Goal: Task Accomplishment & Management: Manage account settings

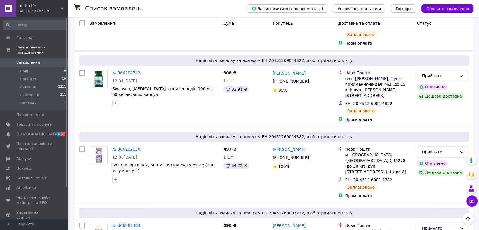
scroll to position [126, 0]
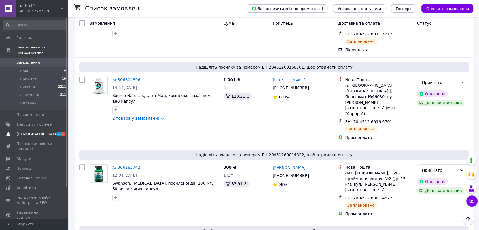
click at [35, 131] on span "[DEMOGRAPHIC_DATA]" at bounding box center [37, 133] width 42 height 5
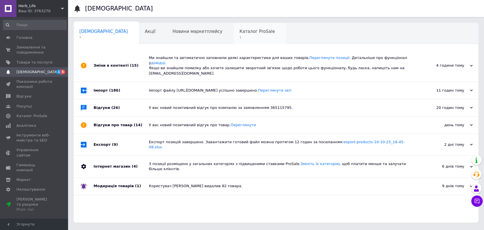
click at [239, 30] on span "Каталог ProSale" at bounding box center [256, 31] width 35 height 5
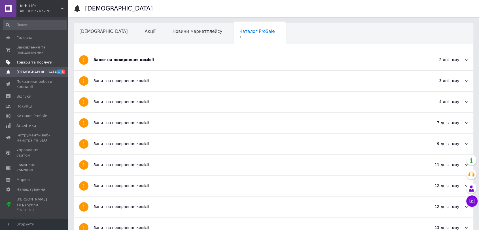
click at [24, 63] on span "Товари та послуги" at bounding box center [34, 62] width 36 height 5
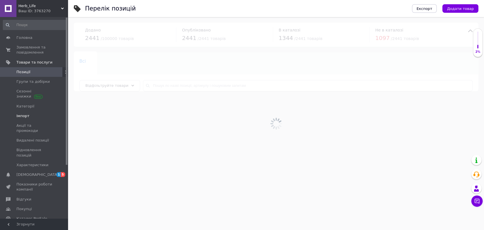
click at [27, 114] on span "Імпорт" at bounding box center [22, 115] width 13 height 5
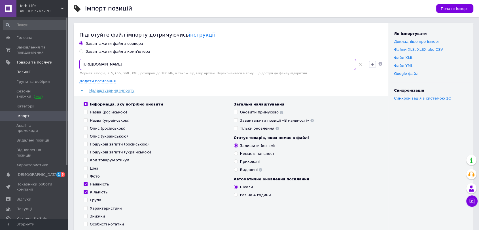
drag, startPoint x: 215, startPoint y: 66, endPoint x: 24, endPoint y: 69, distance: 191.3
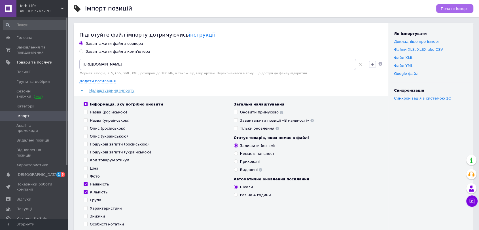
click at [456, 8] on span "Почати імпорт" at bounding box center [455, 9] width 28 height 4
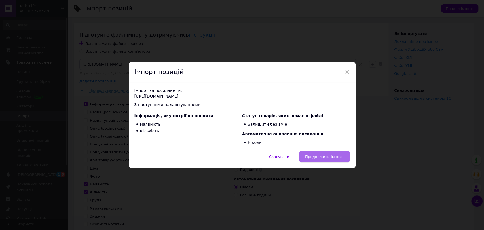
click at [322, 157] on span "Продовжити імпорт" at bounding box center [324, 156] width 39 height 4
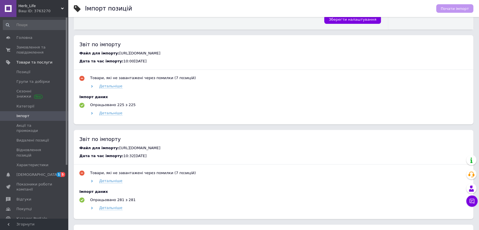
scroll to position [189, 0]
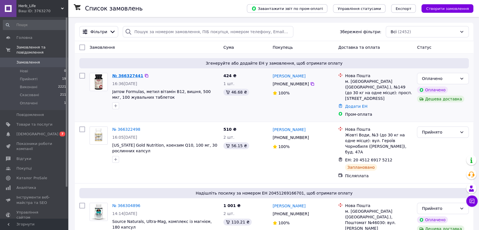
click at [124, 75] on link "№ 366327441" at bounding box center [127, 75] width 31 height 5
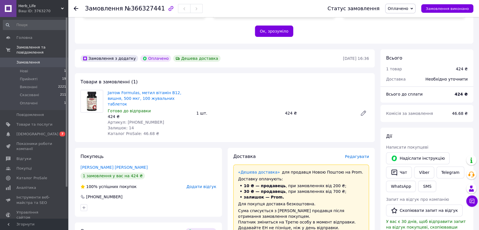
scroll to position [126, 0]
drag, startPoint x: 124, startPoint y: 109, endPoint x: 168, endPoint y: 109, distance: 43.4
click at [168, 119] on div "Артикул: 2023-10-6200" at bounding box center [150, 122] width 84 height 6
copy span "2023-10-6200"
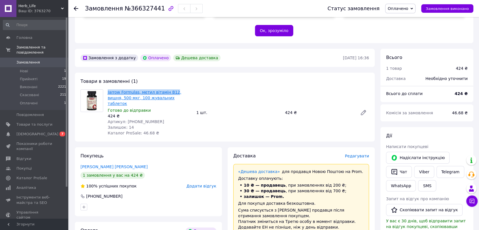
drag, startPoint x: 110, startPoint y: 86, endPoint x: 170, endPoint y: 87, distance: 60.3
click at [170, 88] on div "Jarrow Formulas, метил вітамін B12, вишня, 500 мкг, 100 жувальних таблеток Гото…" at bounding box center [149, 112] width 89 height 49
copy link "Jarrow Formulas, метил вітамін B12"
click at [158, 73] on div "Товари в замовленні (1) Jarrow Formulas, метил вітамін B12, вишня, 500 мкг, 100…" at bounding box center [225, 107] width 300 height 69
drag, startPoint x: 107, startPoint y: 84, endPoint x: 121, endPoint y: 92, distance: 16.3
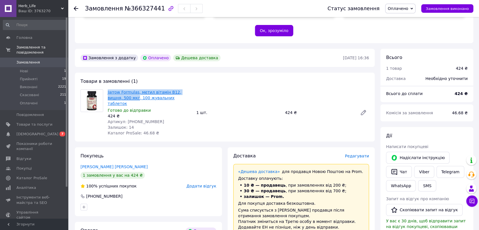
click at [121, 92] on div "Jarrow Formulas, метил вітамін B12, вишня, 500 мкг, 100 жувальних таблеток Гото…" at bounding box center [149, 112] width 89 height 49
copy link "Jarrow Formulas, метил вітамін B12, вишня, 500 мкг"
click at [88, 91] on img at bounding box center [92, 101] width 22 height 22
click at [91, 94] on img at bounding box center [92, 101] width 22 height 22
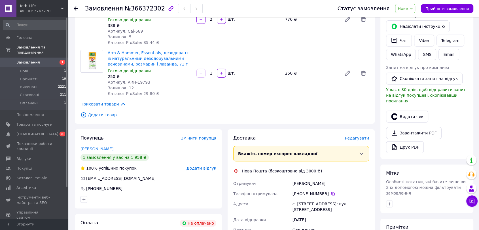
scroll to position [126, 0]
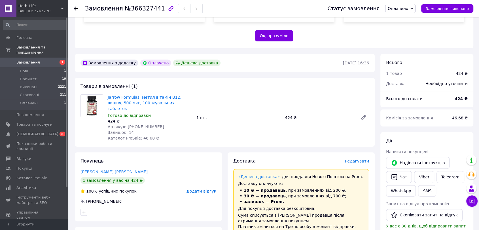
scroll to position [126, 0]
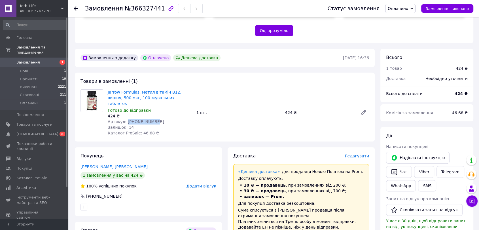
drag, startPoint x: 124, startPoint y: 109, endPoint x: 155, endPoint y: 110, distance: 30.9
click at [155, 119] on div "Артикул: 2023-10-6200" at bounding box center [150, 122] width 84 height 6
copy span "2023-10-6200"
click at [31, 122] on span "Товари та послуги" at bounding box center [34, 124] width 36 height 5
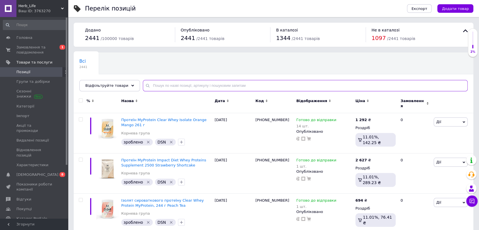
click at [168, 86] on input "text" at bounding box center [305, 85] width 325 height 11
paste input "2023-10-6200"
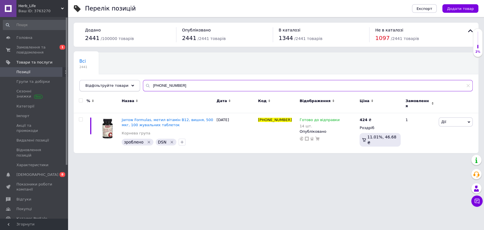
drag, startPoint x: 174, startPoint y: 87, endPoint x: 112, endPoint y: 81, distance: 63.0
click at [112, 81] on div "Відфільтруйте товари 2023-10-6200" at bounding box center [275, 85] width 393 height 11
paste input "5582"
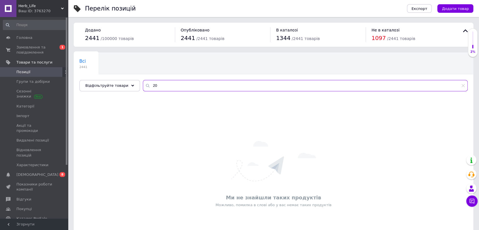
type input "2"
type input "2023-10-6200"
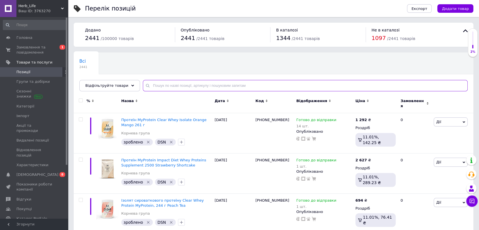
type input "2023-10-6200"
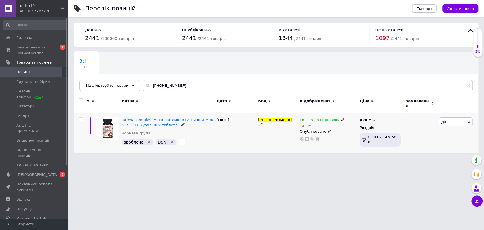
click at [341, 118] on icon at bounding box center [342, 119] width 3 height 3
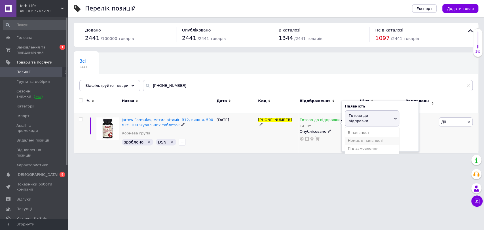
click at [357, 137] on li "Немає в наявності" at bounding box center [372, 141] width 54 height 8
click at [367, 137] on input "14" at bounding box center [366, 137] width 43 height 11
type input "1"
type input "0"
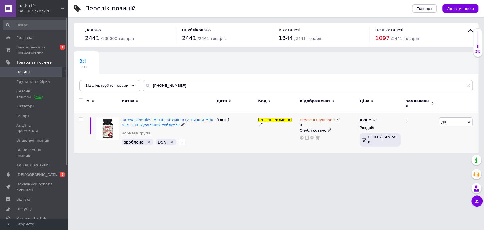
drag, startPoint x: 256, startPoint y: 118, endPoint x: 280, endPoint y: 120, distance: 24.7
click at [280, 120] on div "Jarrow Formulas, метил вітамін B12, вишня, 500 мкг, 100 жувальних таблеток Корн…" at bounding box center [276, 133] width 404 height 40
copy div "2023-10-6200"
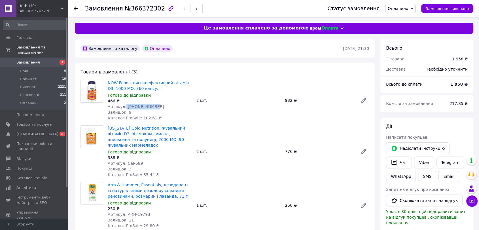
drag, startPoint x: 124, startPoint y: 105, endPoint x: 153, endPoint y: 105, distance: 29.2
click at [154, 106] on div "Артикул: [PHONE_NUMBER]" at bounding box center [150, 107] width 84 height 6
copy span "[PHONE_NUMBER]"
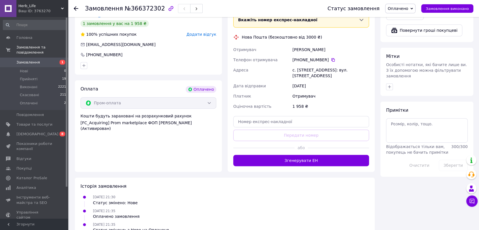
scroll to position [257, 0]
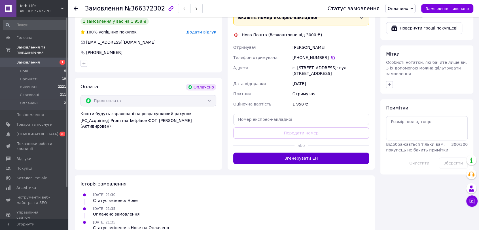
click at [324, 152] on button "Згенерувати ЕН" at bounding box center [301, 157] width 136 height 11
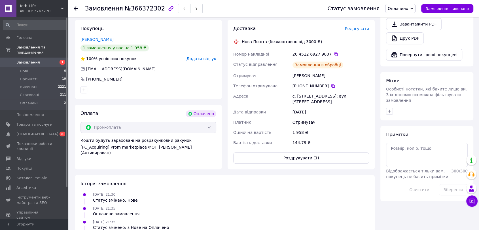
scroll to position [244, 0]
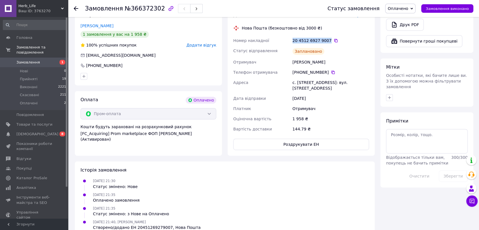
drag, startPoint x: 292, startPoint y: 34, endPoint x: 326, endPoint y: 33, distance: 34.6
click at [326, 35] on div "20 4512 6927 9007" at bounding box center [330, 40] width 79 height 10
copy div "20 4512 6927 9007"
click at [22, 101] on span "Оплачені" at bounding box center [29, 103] width 18 height 5
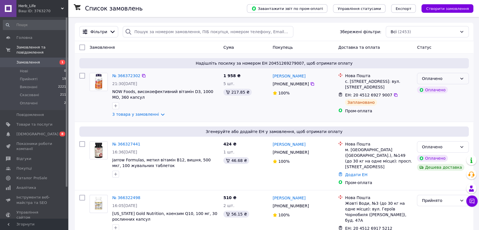
click at [445, 79] on div "Оплачено" at bounding box center [439, 78] width 35 height 6
drag, startPoint x: 442, startPoint y: 91, endPoint x: 442, endPoint y: 101, distance: 10.2
click at [442, 90] on li "Прийнято" at bounding box center [442, 91] width 51 height 10
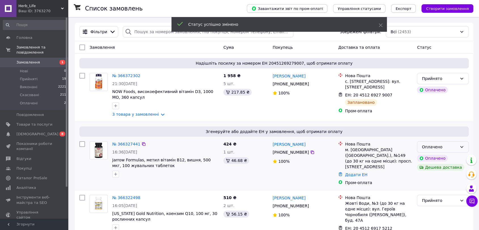
click at [450, 146] on div "Оплачено" at bounding box center [439, 147] width 35 height 6
click at [444, 158] on li "Прийнято" at bounding box center [442, 159] width 51 height 10
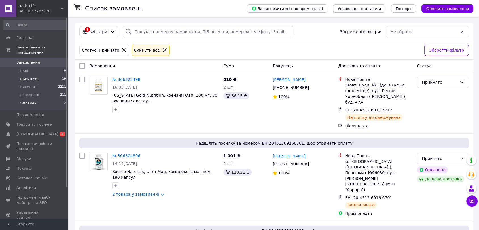
click at [27, 101] on span "Оплачені" at bounding box center [29, 103] width 18 height 5
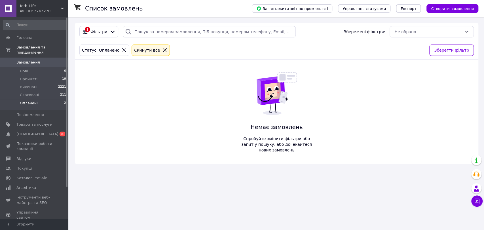
click at [410, 202] on div "Список замовлень Завантажити звіт по пром-оплаті Управління статусами Експорт С…" at bounding box center [276, 115] width 414 height 230
click at [26, 76] on span "Прийняті" at bounding box center [29, 78] width 18 height 5
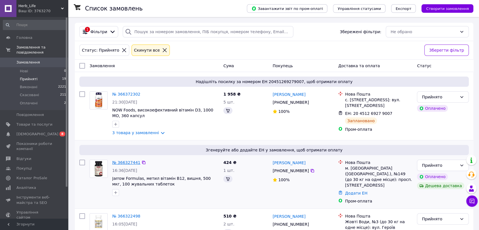
click at [132, 160] on link "№ 366327441" at bounding box center [126, 162] width 28 height 5
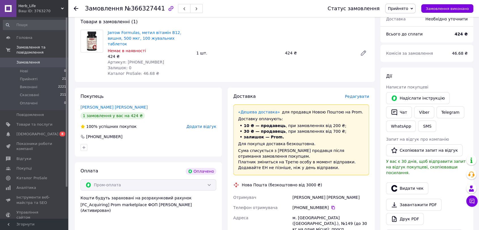
scroll to position [126, 0]
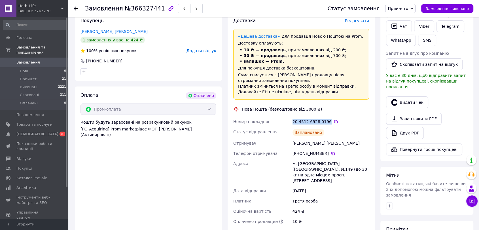
drag, startPoint x: 290, startPoint y: 114, endPoint x: 326, endPoint y: 116, distance: 35.2
click at [326, 116] on div "Номер накладної 20 4512 6928 0196   Статус відправлення Заплановано Отримувач Е…" at bounding box center [301, 171] width 138 height 110
copy div "Номер накладної 20 4512 6928 0196"
click at [25, 69] on span "Нові" at bounding box center [24, 71] width 8 height 5
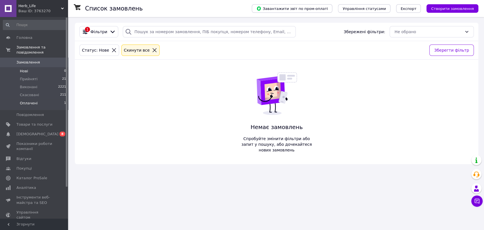
click at [25, 99] on li "Оплачені 1" at bounding box center [34, 104] width 69 height 11
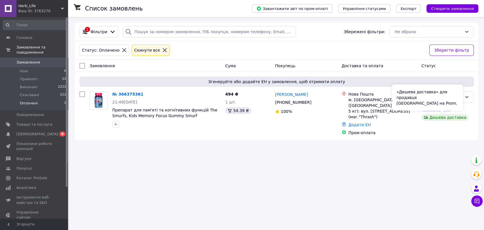
drag, startPoint x: 460, startPoint y: 98, endPoint x: 456, endPoint y: 97, distance: 3.5
click at [460, 97] on div "«Дешева доставка» для продавця Новою Поштою на Prom." at bounding box center [427, 97] width 71 height 26
click at [419, 156] on div "Список замовлень Завантажити звіт по пром-оплаті Управління статусами Експорт С…" at bounding box center [276, 115] width 414 height 230
click at [461, 97] on div "Оплачено" at bounding box center [444, 97] width 36 height 6
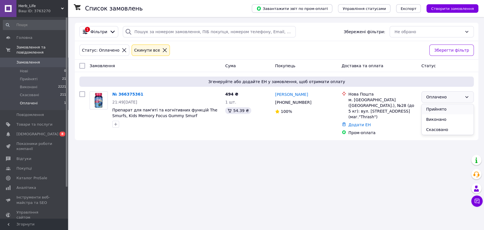
click at [446, 109] on li "Прийнято" at bounding box center [447, 109] width 52 height 10
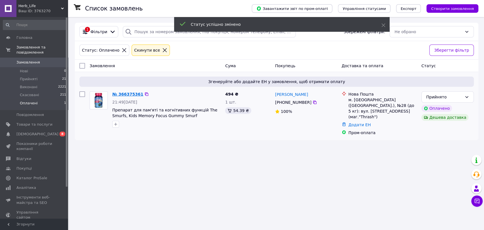
click at [120, 95] on link "№ 366375361" at bounding box center [127, 94] width 31 height 5
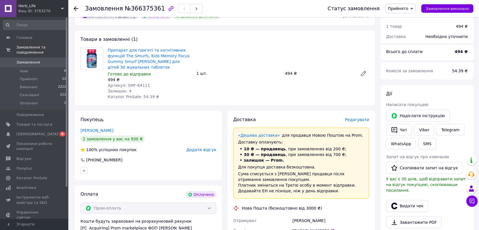
scroll to position [31, 0]
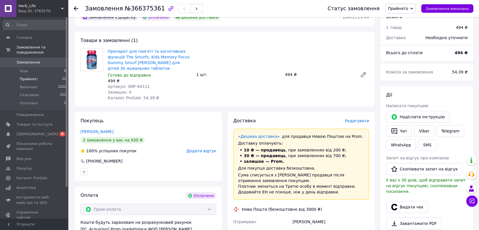
click at [32, 76] on span "Прийняті" at bounding box center [29, 78] width 18 height 5
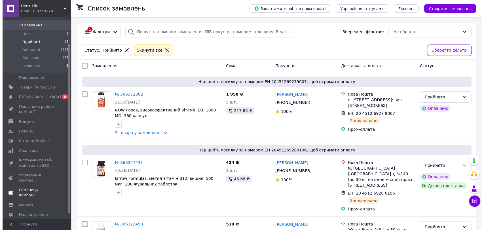
scroll to position [37, 0]
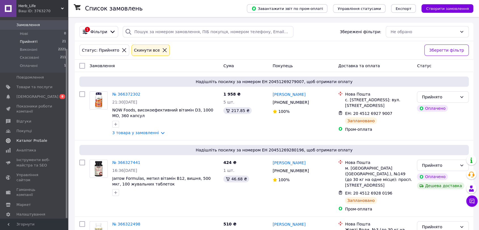
click at [32, 138] on span "Каталог ProSale" at bounding box center [31, 140] width 31 height 5
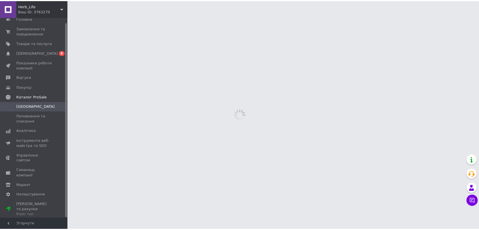
scroll to position [5, 0]
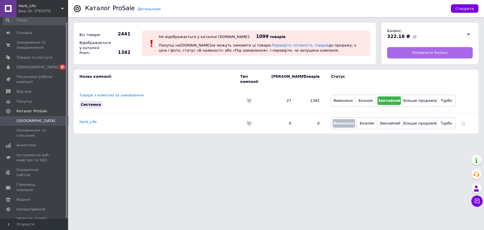
click at [435, 53] on span "Поповнити баланс" at bounding box center [430, 52] width 36 height 5
click at [34, 46] on span "Замовлення та повідомлення" at bounding box center [34, 45] width 36 height 10
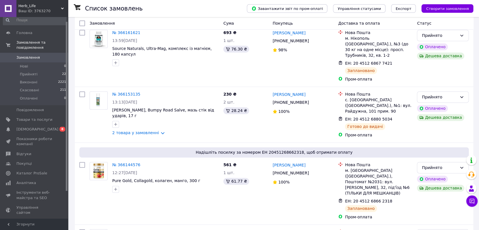
scroll to position [1043, 0]
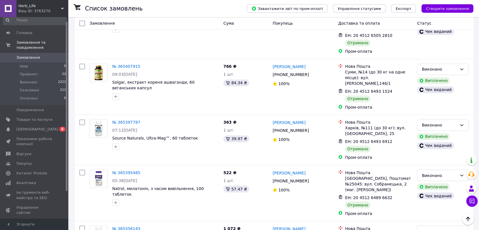
scroll to position [922, 0]
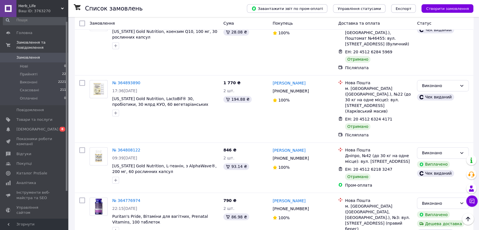
scroll to position [913, 0]
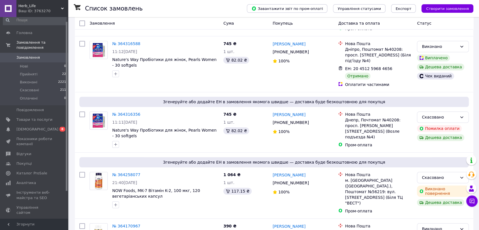
scroll to position [941, 0]
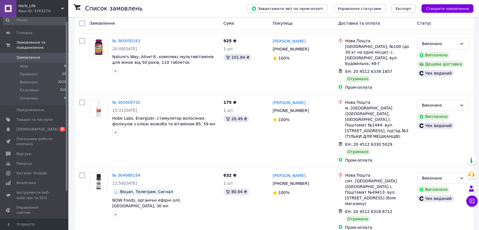
scroll to position [913, 0]
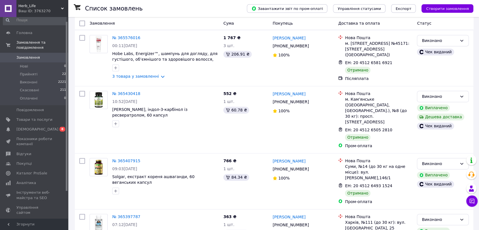
scroll to position [922, 0]
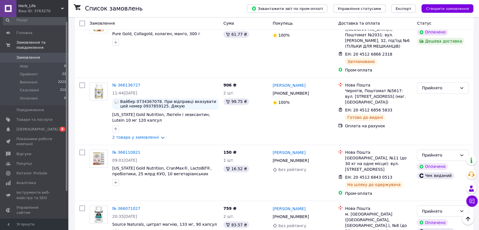
scroll to position [1043, 0]
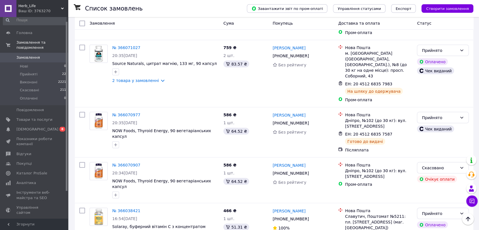
drag, startPoint x: 125, startPoint y: 150, endPoint x: 124, endPoint y: 147, distance: 2.8
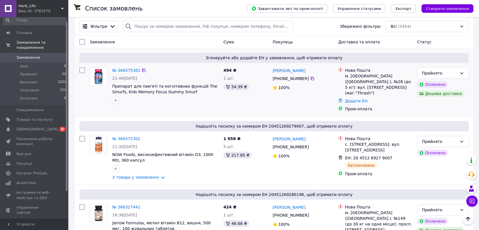
scroll to position [5, 0]
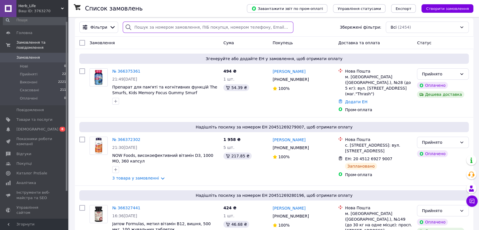
click at [156, 25] on input "search" at bounding box center [208, 27] width 171 height 11
paste input "364426567"
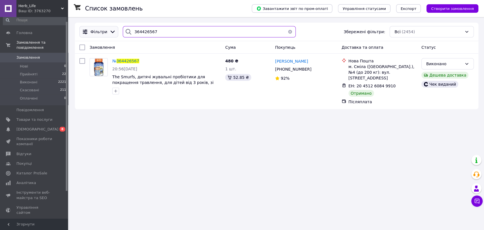
drag, startPoint x: 164, startPoint y: 32, endPoint x: 105, endPoint y: 31, distance: 58.9
click at [105, 31] on div "Фільтри 364426567 Збережені фільтри: Всі (2454)" at bounding box center [276, 31] width 399 height 11
paste input "20451260849910"
paste input "2845969"
drag, startPoint x: 176, startPoint y: 33, endPoint x: 93, endPoint y: 32, distance: 82.7
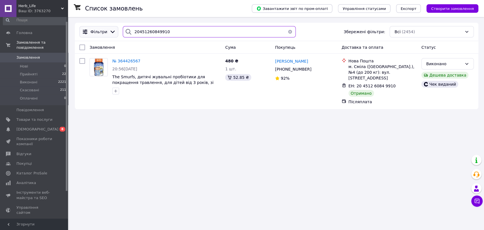
click at [93, 32] on div "Фільтри 20451260849910 Збережені фільтри: Всі (2454)" at bounding box center [276, 31] width 399 height 11
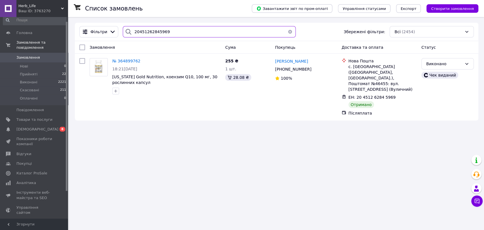
click at [176, 32] on input "20451262845969" at bounding box center [209, 31] width 173 height 11
click at [183, 33] on input "20451262845969" at bounding box center [209, 31] width 173 height 11
click at [154, 35] on input "20451262845969" at bounding box center [209, 31] width 173 height 11
click at [151, 32] on input "20451262845969" at bounding box center [209, 31] width 173 height 11
click at [164, 32] on input "20451262845969" at bounding box center [209, 31] width 173 height 11
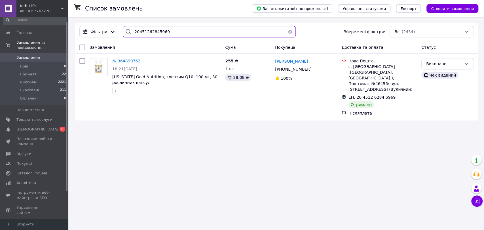
click at [178, 34] on input "20451262845969" at bounding box center [209, 31] width 173 height 11
drag, startPoint x: 169, startPoint y: 32, endPoint x: 93, endPoint y: 30, distance: 75.7
click at [94, 30] on div "Фільтри 20451262845969 Збережені фільтри: Всі (2454)" at bounding box center [276, 31] width 399 height 11
paste input "3485263"
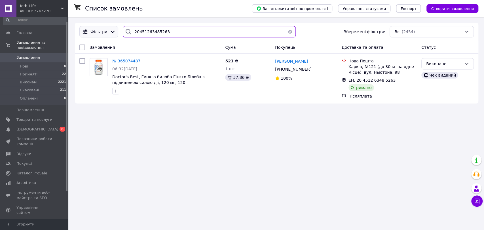
drag, startPoint x: 176, startPoint y: 33, endPoint x: 96, endPoint y: 29, distance: 79.7
click at [96, 29] on div "Фільтри 20451263485263 Збережені фільтри: Всі (2454)" at bounding box center [276, 31] width 399 height 11
paste input "4158256"
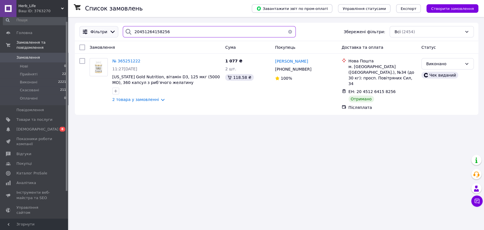
drag, startPoint x: 170, startPoint y: 32, endPoint x: 84, endPoint y: 31, distance: 86.1
click at [84, 31] on div "Фільтри 20451264158256 Збережені фільтри: Всі (2454)" at bounding box center [276, 31] width 399 height 11
paste input "3486275"
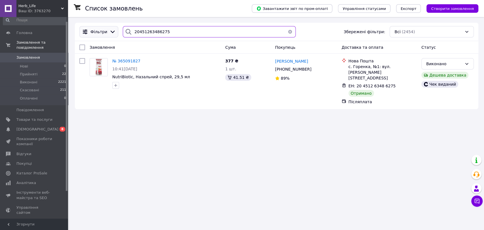
drag, startPoint x: 163, startPoint y: 32, endPoint x: 110, endPoint y: 32, distance: 53.3
click at [110, 32] on div "Фільтри 20451263486275 Збережені фільтри: Всі (2454)" at bounding box center [276, 31] width 399 height 11
paste input "5816921"
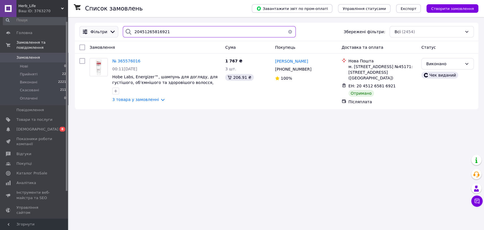
drag, startPoint x: 173, startPoint y: 32, endPoint x: 107, endPoint y: 32, distance: 65.7
click at [109, 32] on div "Фільтри 20451265816921 Збережені фільтри: Всі (2454)" at bounding box center [276, 31] width 399 height 11
paste input "324417"
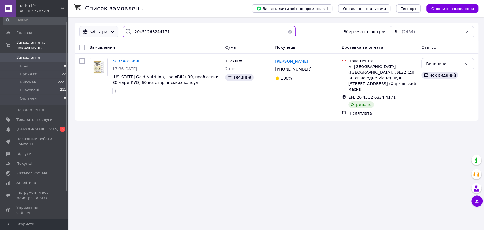
drag, startPoint x: 145, startPoint y: 30, endPoint x: 107, endPoint y: 30, distance: 37.4
click at [108, 30] on div "Фільтри 20451263244171 Збережені фільтри: Всі (2454)" at bounding box center [276, 31] width 399 height 11
paste input "998763"
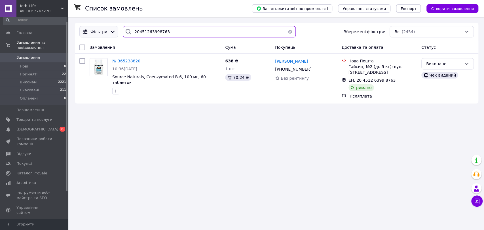
drag, startPoint x: 174, startPoint y: 31, endPoint x: 108, endPoint y: 31, distance: 65.7
click at [109, 31] on div "Фільтри 20451263998763 Збережені фільтри: Всі (2454)" at bounding box center [276, 31] width 399 height 11
paste input "6739614"
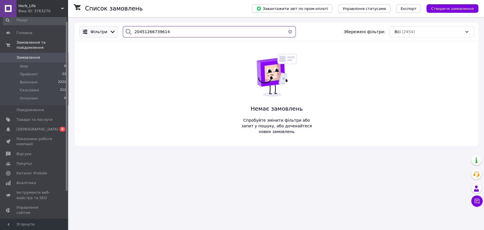
drag, startPoint x: 171, startPoint y: 32, endPoint x: 110, endPoint y: 32, distance: 61.2
click at [110, 32] on div "Фільтри 20451266739614 Збережені фільтри: Всі (2454)" at bounding box center [276, 31] width 399 height 11
paste input "064070"
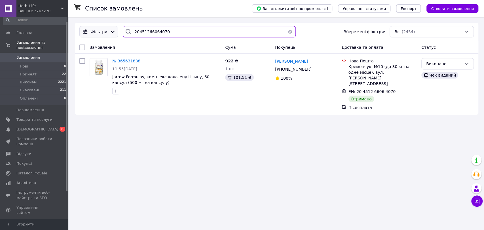
drag, startPoint x: 170, startPoint y: 33, endPoint x: 108, endPoint y: 28, distance: 62.0
click at [108, 28] on div "Фільтри 20451266064070 Збережені фільтри: Всі (2454)" at bounding box center [276, 31] width 399 height 11
paste input "757718"
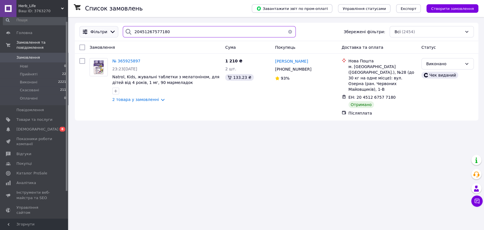
drag, startPoint x: 176, startPoint y: 32, endPoint x: 97, endPoint y: 35, distance: 79.1
click at [99, 35] on div "Фільтри 20451267577180 Збережені фільтри: Всі (2454)" at bounding box center [276, 31] width 399 height 11
paste input "364712882"
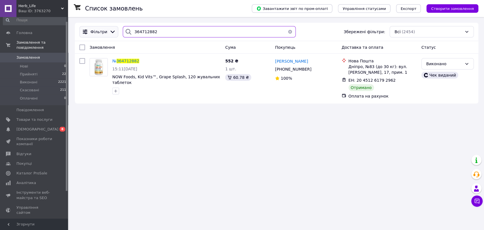
drag, startPoint x: 162, startPoint y: 30, endPoint x: 102, endPoint y: 28, distance: 60.7
click at [102, 28] on div "Фільтри 364712882 Збережені фільтри: Всі (2454)" at bounding box center [276, 31] width 399 height 11
paste input "5356143"
type input "365356143"
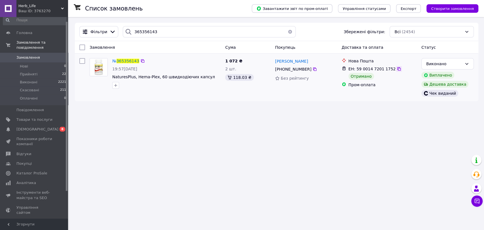
click at [396, 69] on icon at bounding box center [398, 69] width 5 height 5
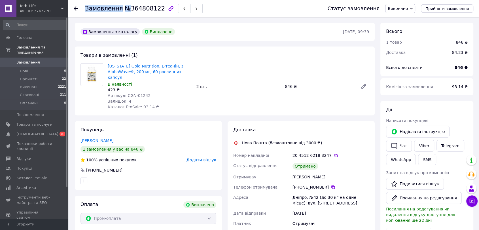
drag, startPoint x: 127, startPoint y: 7, endPoint x: 156, endPoint y: 8, distance: 28.7
click at [156, 8] on div "Замовлення №364808122" at bounding box center [144, 9] width 118 height 10
drag, startPoint x: 156, startPoint y: 9, endPoint x: 123, endPoint y: 15, distance: 34.1
click at [139, 12] on div "Замовлення №364808122" at bounding box center [144, 9] width 118 height 10
click at [123, 16] on div "Замовлення №364808122" at bounding box center [200, 8] width 231 height 17
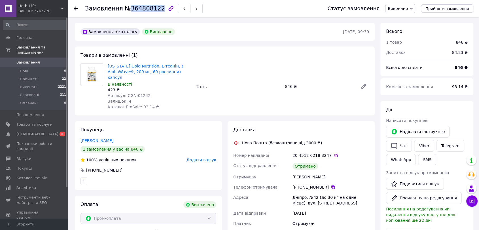
drag, startPoint x: 127, startPoint y: 9, endPoint x: 154, endPoint y: 7, distance: 27.2
click at [154, 7] on span "№364808122" at bounding box center [145, 8] width 40 height 7
copy span "364808122"
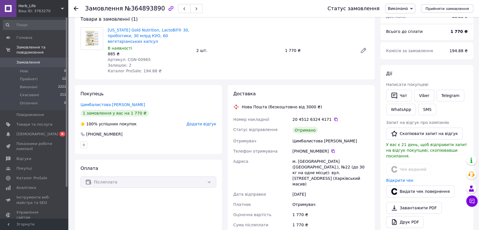
scroll to position [63, 0]
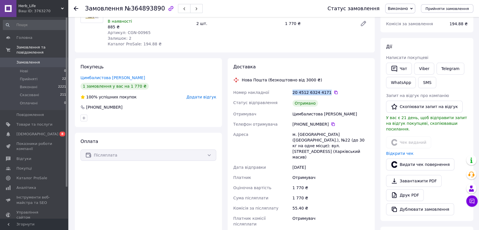
drag, startPoint x: 289, startPoint y: 92, endPoint x: 325, endPoint y: 92, distance: 36.3
click at [325, 92] on div "Номер накладної 20 4512 6324 4171   Статус відправлення Отримано Отримувач Цимб…" at bounding box center [301, 163] width 138 height 152
copy div "Номер накладної 20 4512 6324 4171"
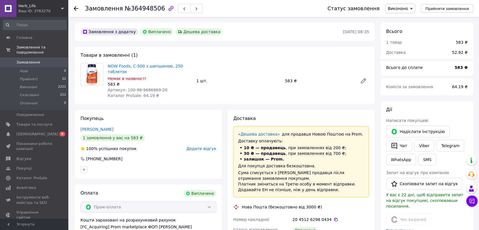
scroll to position [18, 0]
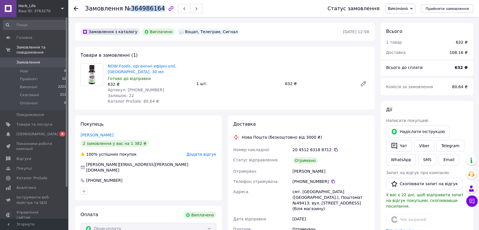
drag, startPoint x: 127, startPoint y: 10, endPoint x: 154, endPoint y: 9, distance: 26.9
click at [154, 9] on span "№364986164" at bounding box center [145, 8] width 40 height 7
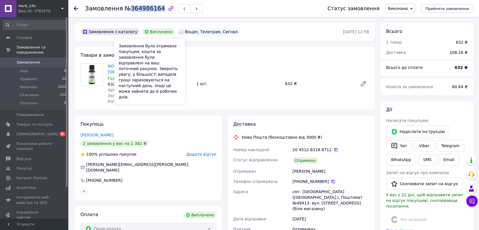
copy span "364986164"
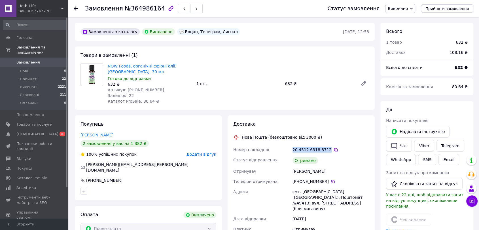
drag, startPoint x: 300, startPoint y: 149, endPoint x: 325, endPoint y: 150, distance: 25.2
click at [325, 150] on div "Номер накладної 20 4512 6318 8712   Статус відправлення Отримано Отримувач [PER…" at bounding box center [301, 199] width 138 height 110
copy div "Номер накладної 20 4512 6318 8712"
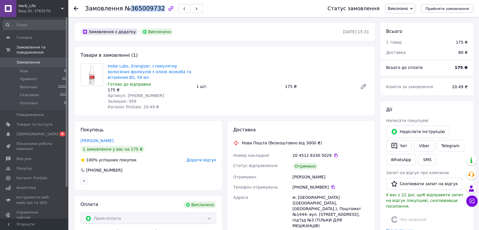
drag, startPoint x: 127, startPoint y: 8, endPoint x: 154, endPoint y: 10, distance: 27.0
click at [154, 9] on span "№365009732" at bounding box center [145, 8] width 40 height 7
copy span "365009732"
drag, startPoint x: 291, startPoint y: 154, endPoint x: 325, endPoint y: 156, distance: 33.7
click at [325, 156] on div "20 4512 6330 5029" at bounding box center [330, 155] width 79 height 10
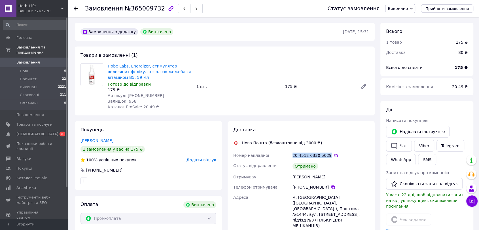
copy div "20 4512 6330 5029"
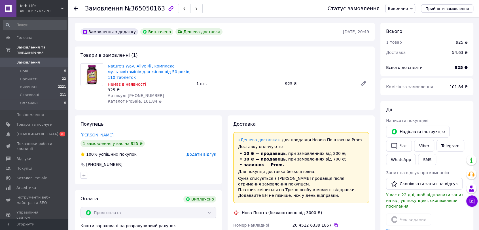
scroll to position [41, 0]
drag, startPoint x: 127, startPoint y: 7, endPoint x: 154, endPoint y: 9, distance: 26.7
click at [154, 9] on span "№365050163" at bounding box center [145, 8] width 40 height 7
copy span "365050163"
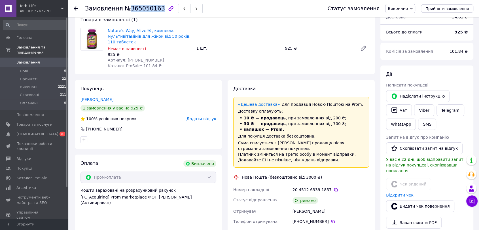
scroll to position [63, 0]
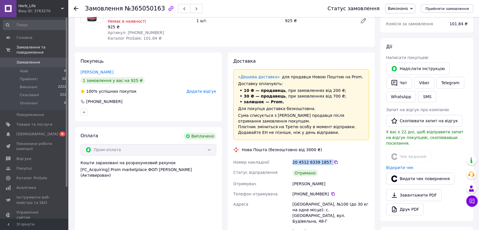
drag, startPoint x: 290, startPoint y: 163, endPoint x: 325, endPoint y: 165, distance: 34.9
click at [325, 165] on div "Номер накладної 20 4512 6339 1857   Статус відправлення Отримано Отримувач Лако…" at bounding box center [301, 222] width 138 height 130
copy div "Номер накладної 20 4512 6339 1857"
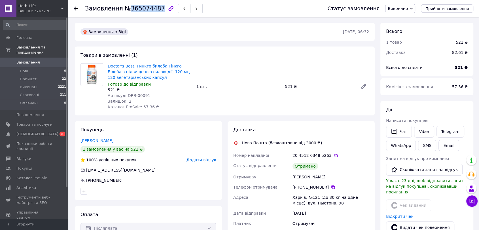
drag, startPoint x: 125, startPoint y: 10, endPoint x: 154, endPoint y: 9, distance: 29.5
click at [154, 9] on span "№365074487" at bounding box center [145, 8] width 40 height 7
copy span "365074487"
drag, startPoint x: 292, startPoint y: 156, endPoint x: 324, endPoint y: 157, distance: 32.0
click at [324, 157] on div "20 4512 6348 5263" at bounding box center [330, 155] width 76 height 6
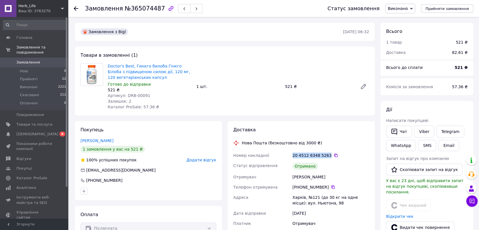
copy div "20 4512 6348 5263"
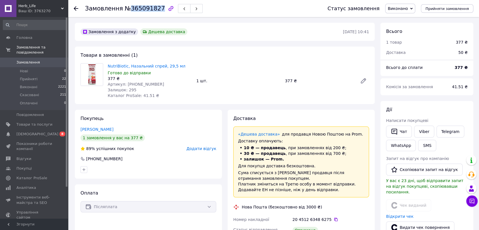
drag, startPoint x: 126, startPoint y: 8, endPoint x: 155, endPoint y: 10, distance: 29.0
click at [155, 10] on span "№365091827" at bounding box center [145, 8] width 40 height 7
copy span "365091827"
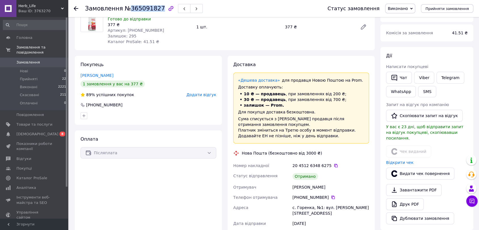
scroll to position [126, 0]
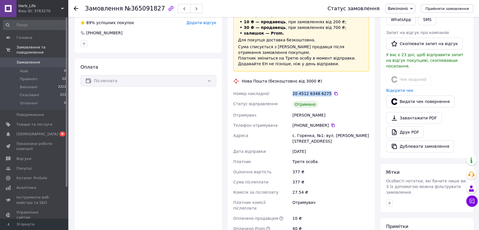
drag, startPoint x: 291, startPoint y: 93, endPoint x: 325, endPoint y: 96, distance: 33.8
click at [325, 96] on div "20 4512 6348 6275" at bounding box center [330, 93] width 79 height 10
copy div "20 4512 6348 6275"
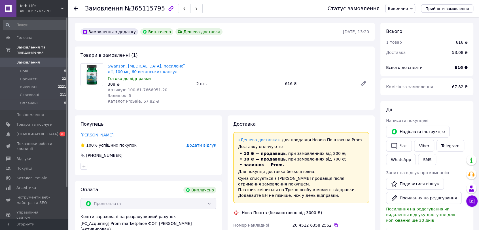
scroll to position [18, 0]
drag, startPoint x: 126, startPoint y: 7, endPoint x: 154, endPoint y: 7, distance: 27.8
click at [154, 7] on span "№365115795" at bounding box center [145, 8] width 40 height 7
copy span "365115795"
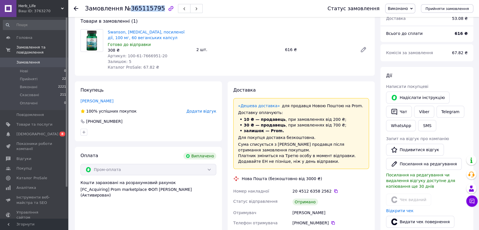
scroll to position [94, 0]
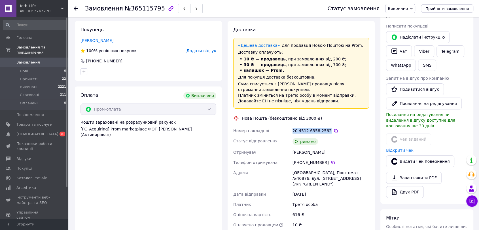
drag, startPoint x: 289, startPoint y: 130, endPoint x: 325, endPoint y: 130, distance: 35.7
click at [325, 130] on div "Номер накладної 20 4512 6358 2562   Статус відправлення Отримано Отримувач Бонд…" at bounding box center [301, 188] width 138 height 125
copy div "Номер накладної 20 4512 6358 2562"
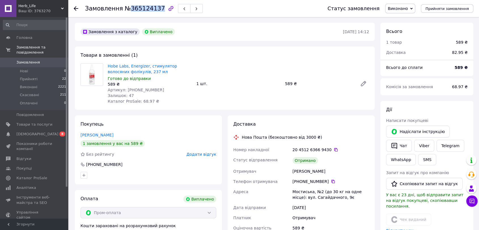
drag, startPoint x: 126, startPoint y: 9, endPoint x: 155, endPoint y: 9, distance: 29.2
click at [155, 9] on span "№365124137" at bounding box center [145, 8] width 40 height 7
copy span "365124137"
drag, startPoint x: 295, startPoint y: 149, endPoint x: 298, endPoint y: 148, distance: 3.4
click at [325, 149] on div "20 4512 6366 9430" at bounding box center [330, 150] width 76 height 6
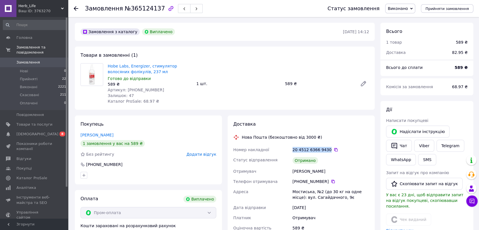
drag, startPoint x: 287, startPoint y: 148, endPoint x: 325, endPoint y: 150, distance: 37.7
click at [325, 150] on div "Номер накладної 20 4512 6366 9430   Статус відправлення Отримано Отримувач Зале…" at bounding box center [301, 193] width 138 height 99
copy div "Номер накладної 20 4512 6366 9430"
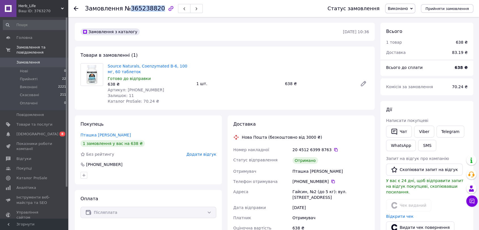
drag, startPoint x: 126, startPoint y: 7, endPoint x: 154, endPoint y: 11, distance: 29.2
click at [154, 11] on span "№365238820" at bounding box center [145, 8] width 40 height 7
copy span "365238820"
drag, startPoint x: 294, startPoint y: 149, endPoint x: 325, endPoint y: 150, distance: 31.2
click at [325, 150] on div "Номер накладної 20 4512 6399 8763   Статус відправлення Отримано Отримувач Пташ…" at bounding box center [301, 211] width 138 height 135
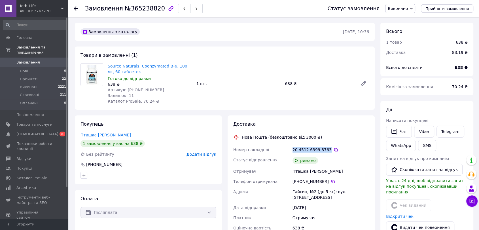
copy div "Номер накладної 20 4512 6399 8763"
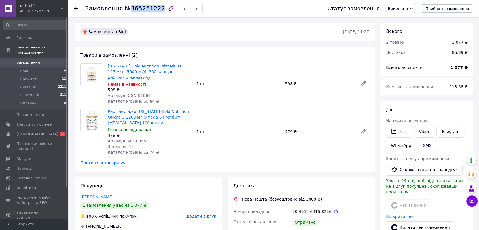
drag, startPoint x: 127, startPoint y: 8, endPoint x: 154, endPoint y: 11, distance: 27.9
click at [154, 11] on span "№365251222" at bounding box center [145, 8] width 40 height 7
copy span "365251222"
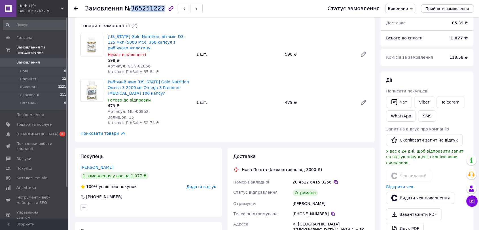
scroll to position [94, 0]
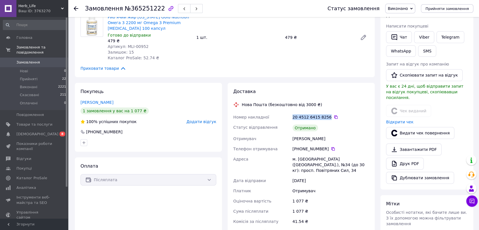
drag, startPoint x: 293, startPoint y: 112, endPoint x: 325, endPoint y: 112, distance: 32.0
click at [325, 112] on div "Номер накладної 20 4512 6415 8256   Статус відправлення Отримано Отримувач Фурм…" at bounding box center [301, 182] width 138 height 141
copy div "Номер накладної 20 4512 6415 8256"
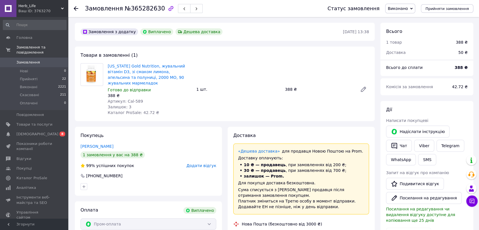
scroll to position [18, 0]
drag, startPoint x: 134, startPoint y: 10, endPoint x: 155, endPoint y: 9, distance: 20.7
click at [155, 9] on span "№365282630" at bounding box center [145, 8] width 40 height 7
copy span "365282630"
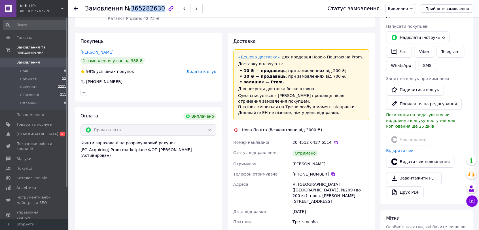
scroll to position [94, 0]
drag, startPoint x: 290, startPoint y: 135, endPoint x: 326, endPoint y: 136, distance: 36.3
click at [326, 137] on div "Номер накладної 20 4512 6437 6514   Статус відправлення Отримано Отримувач Реше…" at bounding box center [301, 202] width 138 height 130
copy div "Номер накладної 20 4512 6437 6514"
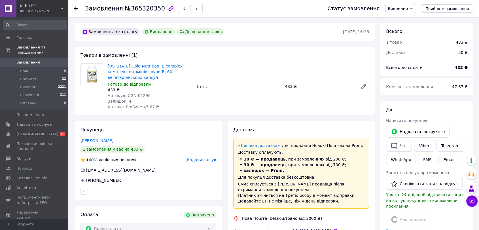
scroll to position [5, 0]
drag, startPoint x: 131, startPoint y: 9, endPoint x: 155, endPoint y: 10, distance: 23.8
click at [155, 10] on span "№365320350" at bounding box center [145, 8] width 40 height 7
copy span "365320350"
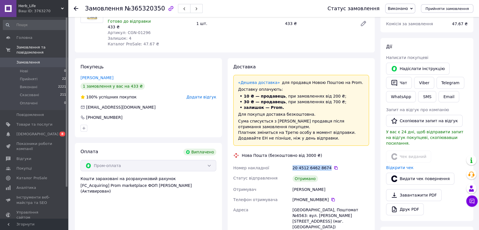
drag, startPoint x: 291, startPoint y: 161, endPoint x: 325, endPoint y: 161, distance: 34.0
click at [325, 163] on div "Номер накладної 20 4512 6462 8674   Статус відправлення Отримано Отримувач [PER…" at bounding box center [301, 228] width 138 height 130
copy div "Номер накладної 20 4512 6462 8674"
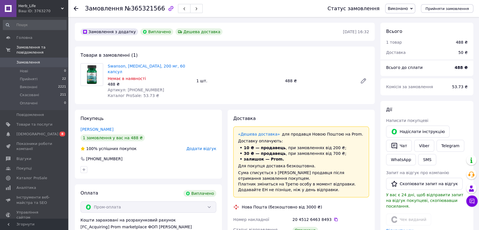
scroll to position [5, 0]
drag, startPoint x: 127, startPoint y: 8, endPoint x: 154, endPoint y: 10, distance: 27.5
click at [154, 10] on span "№365321566" at bounding box center [145, 8] width 40 height 7
copy span "365321566"
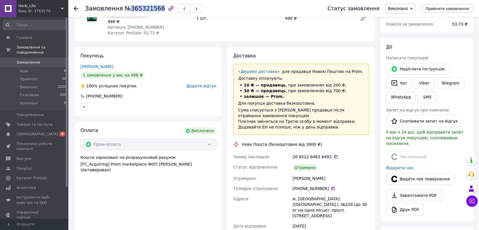
scroll to position [63, 0]
drag, startPoint x: 290, startPoint y: 149, endPoint x: 325, endPoint y: 152, distance: 34.7
click at [325, 152] on div "Номер накладної 20 4512 6463 8493   Статус відправлення Отримано Отримувач Бело…" at bounding box center [301, 216] width 138 height 130
copy div "Номер накладної 20 4512 6463 8493"
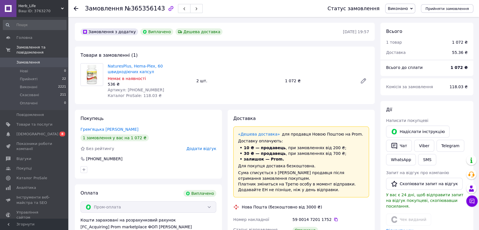
scroll to position [73, 0]
drag, startPoint x: 126, startPoint y: 7, endPoint x: 154, endPoint y: 9, distance: 27.8
click at [154, 9] on span "№365356143" at bounding box center [145, 8] width 40 height 7
copy span "365356143"
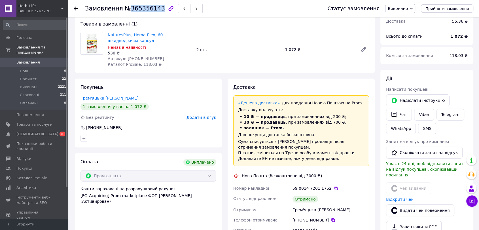
scroll to position [63, 0]
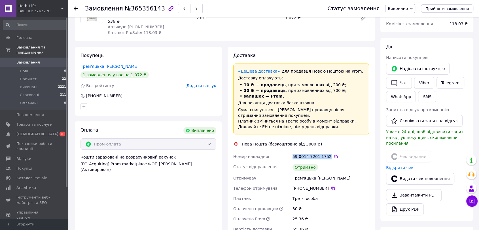
drag, startPoint x: 291, startPoint y: 155, endPoint x: 324, endPoint y: 157, distance: 33.2
click at [324, 157] on div "59 0014 7201 1752" at bounding box center [330, 156] width 79 height 10
copy div "59 0014 7201 1752"
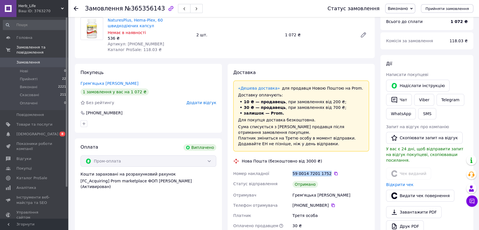
scroll to position [0, 0]
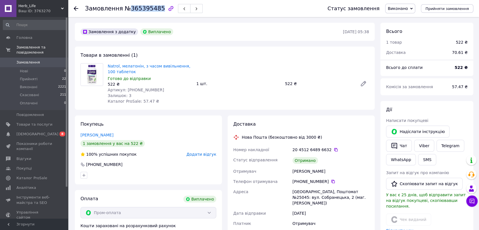
drag, startPoint x: 125, startPoint y: 7, endPoint x: 154, endPoint y: 7, distance: 29.2
click at [154, 7] on span "№365395485" at bounding box center [145, 8] width 40 height 7
copy span "365395485"
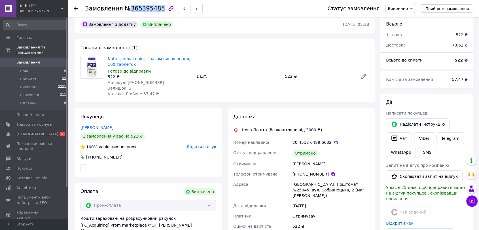
scroll to position [31, 0]
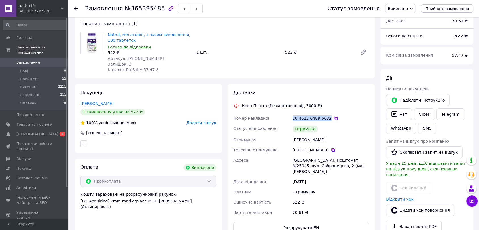
drag, startPoint x: 291, startPoint y: 117, endPoint x: 325, endPoint y: 120, distance: 33.6
click at [325, 120] on div "20 4512 6489 6632" at bounding box center [330, 118] width 79 height 10
copy div "20 4512 6489 6632"
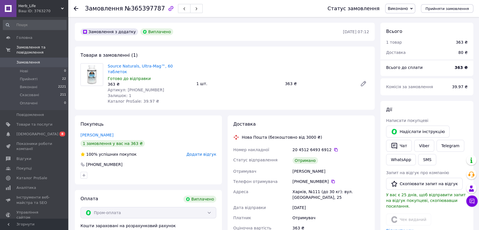
scroll to position [8, 0]
drag, startPoint x: 127, startPoint y: 8, endPoint x: 154, endPoint y: 8, distance: 27.8
click at [154, 8] on span "№365397787" at bounding box center [145, 8] width 40 height 7
copy span "365397787"
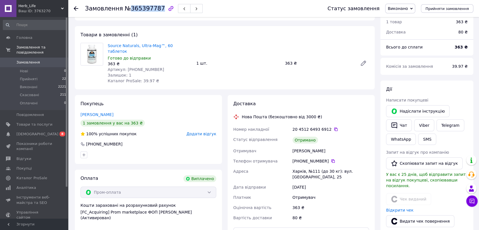
scroll to position [31, 0]
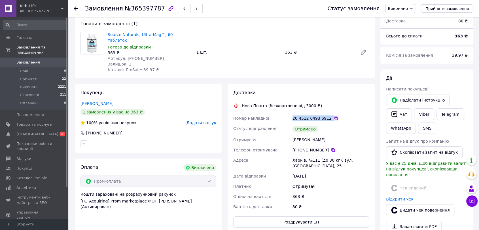
drag, startPoint x: 292, startPoint y: 111, endPoint x: 328, endPoint y: 114, distance: 35.8
click at [328, 114] on div "20 4512 6493 6912" at bounding box center [330, 118] width 79 height 10
copy div "20 4512 6493 6912"
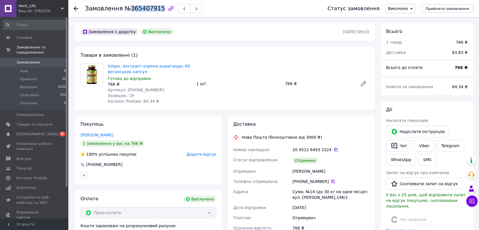
drag, startPoint x: 127, startPoint y: 7, endPoint x: 154, endPoint y: 9, distance: 27.2
click at [154, 9] on span "№365407915" at bounding box center [145, 8] width 40 height 7
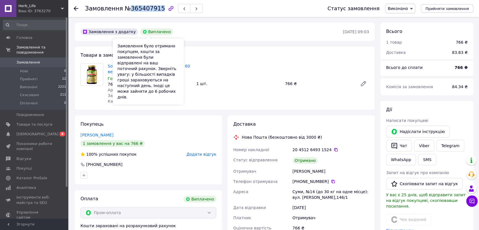
copy span "365407915"
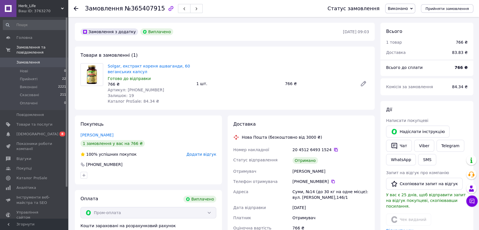
click at [333, 150] on icon at bounding box center [335, 149] width 5 height 5
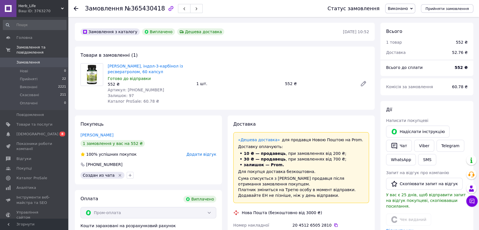
scroll to position [5, 0]
drag, startPoint x: 128, startPoint y: 7, endPoint x: 155, endPoint y: 8, distance: 27.5
click at [155, 8] on span "№365430418" at bounding box center [145, 8] width 40 height 7
copy span "365430418"
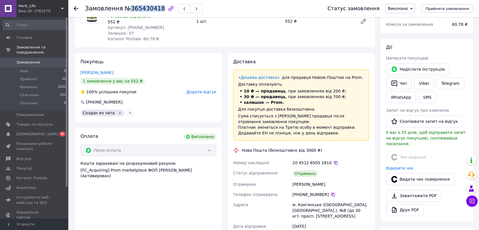
scroll to position [63, 0]
drag, startPoint x: 286, startPoint y: 163, endPoint x: 295, endPoint y: 176, distance: 15.6
click at [326, 162] on div "Номер накладної 20 4512 6505 2810   Статус відправлення Отримано Отримувач Сини…" at bounding box center [301, 219] width 138 height 125
copy div "Номер накладної 20 4512 6505 2810"
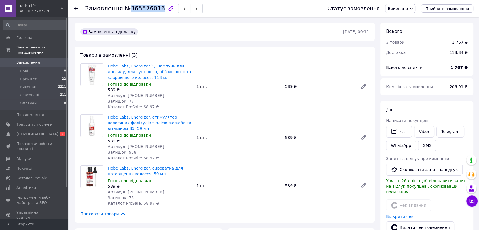
drag, startPoint x: 127, startPoint y: 8, endPoint x: 155, endPoint y: 8, distance: 28.0
click at [155, 8] on span "№365576016" at bounding box center [145, 8] width 40 height 7
copy span "365576016"
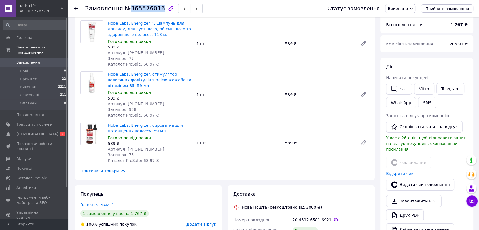
scroll to position [94, 0]
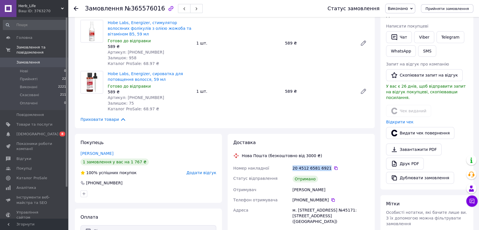
drag, startPoint x: 289, startPoint y: 168, endPoint x: 325, endPoint y: 169, distance: 35.7
click at [325, 169] on div "Номер накладної 20 4512 6581 6921   Статус відправлення Отримано Отримувач Товб…" at bounding box center [301, 233] width 138 height 141
copy div "Номер накладної 20 4512 6581 6921"
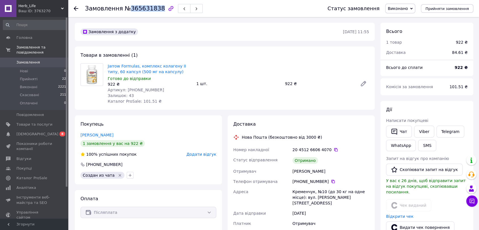
drag, startPoint x: 128, startPoint y: 9, endPoint x: 155, endPoint y: 10, distance: 26.7
click at [155, 10] on span "№365631838" at bounding box center [145, 8] width 40 height 7
copy span "365631838"
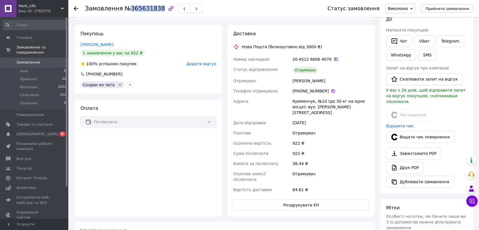
scroll to position [94, 0]
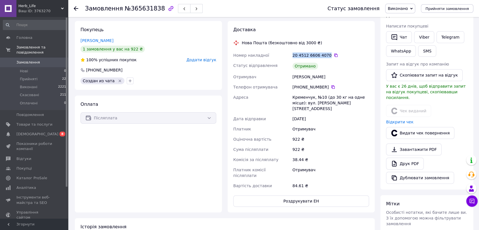
drag, startPoint x: 292, startPoint y: 55, endPoint x: 325, endPoint y: 56, distance: 32.3
click at [325, 56] on div "20 4512 6606 4070" at bounding box center [330, 55] width 76 height 6
copy div "20 4512 6606 4070"
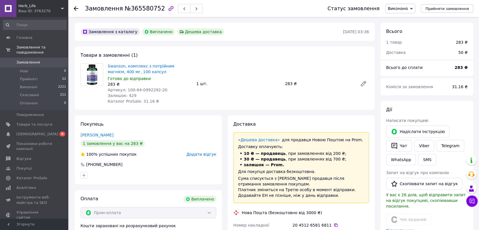
scroll to position [5, 0]
drag, startPoint x: 124, startPoint y: 10, endPoint x: 154, endPoint y: 10, distance: 30.0
click at [154, 10] on span "№365580752" at bounding box center [145, 8] width 40 height 7
copy span "365580752"
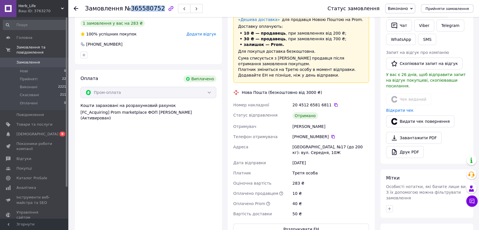
scroll to position [126, 0]
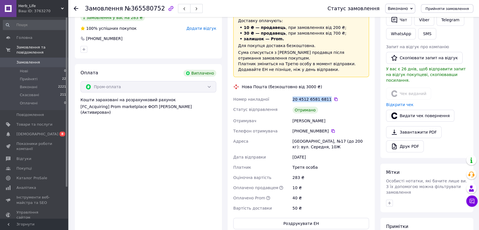
drag, startPoint x: 290, startPoint y: 98, endPoint x: 326, endPoint y: 100, distance: 35.5
click at [326, 100] on div "Номер накладної 20 4512 6581 6811   Статус відправлення Отримано Отримувач Анна…" at bounding box center [301, 153] width 138 height 119
copy div "Номер накладної 20 4512 6581 6811"
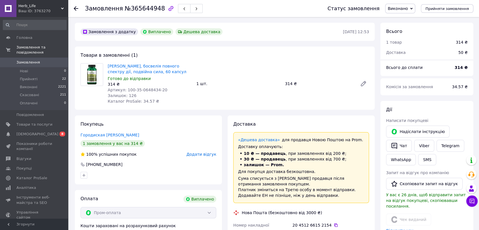
scroll to position [18, 0]
drag, startPoint x: 126, startPoint y: 9, endPoint x: 154, endPoint y: 9, distance: 28.0
click at [154, 9] on span "№365644948" at bounding box center [145, 8] width 40 height 7
copy span "365644948"
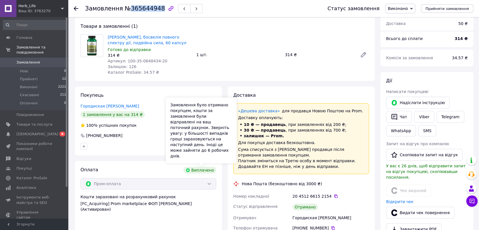
scroll to position [94, 0]
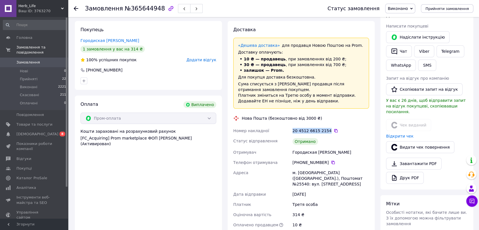
drag, startPoint x: 287, startPoint y: 129, endPoint x: 326, endPoint y: 129, distance: 38.8
click at [326, 128] on div "Номер накладної 20 4512 6615 2154   Статус відправлення Отримано Отримувач Горо…" at bounding box center [301, 188] width 138 height 125
copy div "Номер накладної 20 4512 6615 2154"
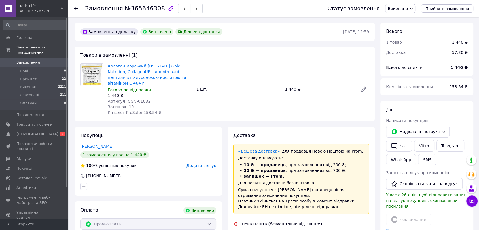
scroll to position [5, 0]
drag, startPoint x: 127, startPoint y: 7, endPoint x: 154, endPoint y: 10, distance: 27.3
click at [154, 10] on span "№365646308" at bounding box center [145, 8] width 40 height 7
copy span "365646308"
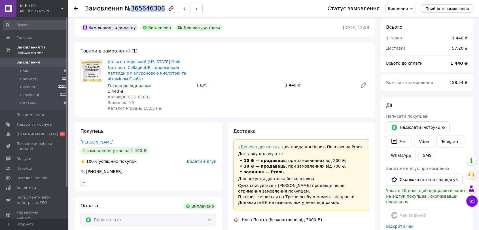
scroll to position [63, 0]
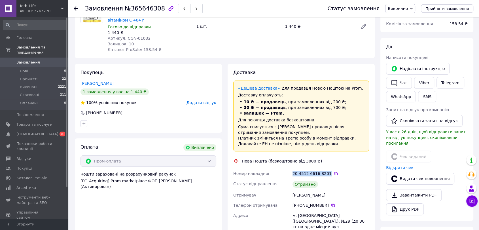
drag, startPoint x: 291, startPoint y: 167, endPoint x: 325, endPoint y: 166, distance: 34.3
click at [325, 168] on div "Номер накладної 20 4512 6616 8201   Статус відправлення Отримано Отримувач Олій…" at bounding box center [301, 233] width 138 height 130
copy div "Номер накладної 20 4512 6616 8201"
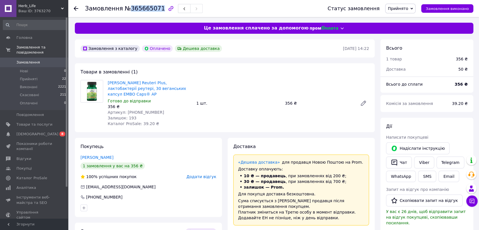
drag, startPoint x: 125, startPoint y: 5, endPoint x: 154, endPoint y: 7, distance: 29.5
click at [154, 7] on span "№365665071" at bounding box center [145, 8] width 40 height 7
copy span "365665071"
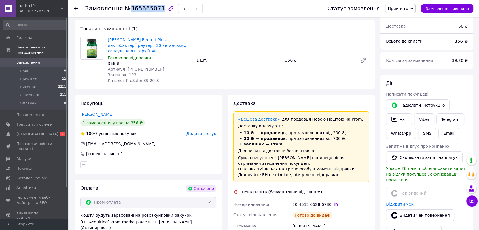
scroll to position [94, 0]
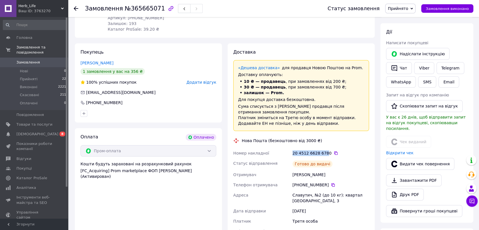
drag, startPoint x: 291, startPoint y: 143, endPoint x: 325, endPoint y: 148, distance: 34.4
click at [325, 148] on div "Номер накладної 20 4512 6628 6780   Статус відправлення Готово до видачі Отриму…" at bounding box center [301, 207] width 138 height 119
copy div "Номер накладної 20 4512 6628 6780"
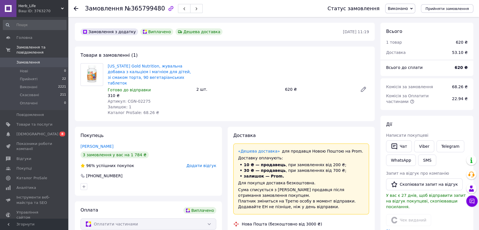
scroll to position [18, 0]
drag, startPoint x: 126, startPoint y: 9, endPoint x: 155, endPoint y: 10, distance: 29.2
click at [155, 10] on span "№365799480" at bounding box center [145, 8] width 40 height 7
copy span "365799480"
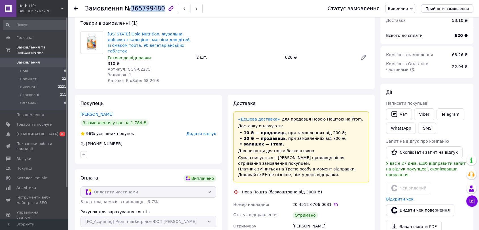
scroll to position [63, 0]
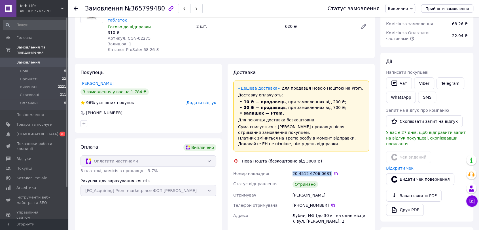
drag, startPoint x: 289, startPoint y: 164, endPoint x: 325, endPoint y: 168, distance: 36.5
click at [325, 168] on div "Номер накладної 20 4512 6706 0631   Статус відправлення Отримано Отримувач Сушк…" at bounding box center [301, 227] width 138 height 119
copy div "Номер накладної 20 4512 6706 0631"
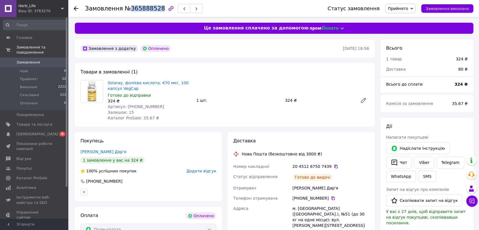
drag, startPoint x: 127, startPoint y: 10, endPoint x: 154, endPoint y: 10, distance: 27.2
click at [154, 10] on span "№365888528" at bounding box center [145, 8] width 40 height 7
copy span "365888528"
drag, startPoint x: 292, startPoint y: 166, endPoint x: 324, endPoint y: 167, distance: 31.8
click at [325, 166] on div "20 4512 6750 7439" at bounding box center [330, 166] width 76 height 6
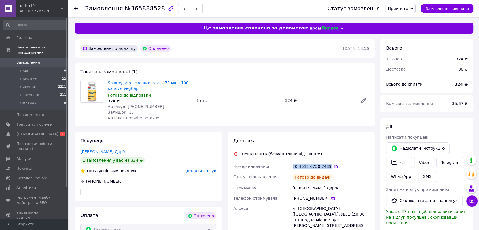
copy div "20 4512 6750 7439"
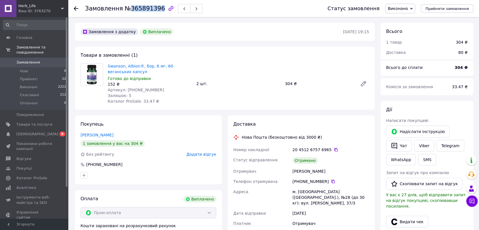
drag, startPoint x: 126, startPoint y: 10, endPoint x: 155, endPoint y: 11, distance: 29.5
click at [155, 11] on span "№365891396" at bounding box center [145, 8] width 40 height 7
copy span "365891396"
drag, startPoint x: 288, startPoint y: 151, endPoint x: 324, endPoint y: 152, distance: 36.0
click at [324, 152] on div "Номер накладної 20 4512 6757 6965   Статус відправлення Отримано Отримувач Стор…" at bounding box center [301, 196] width 138 height 104
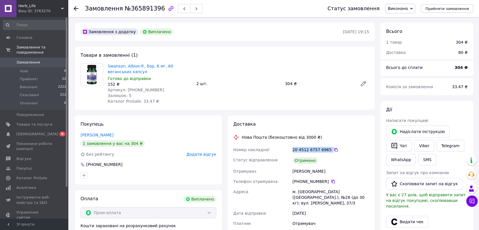
copy div "Номер накладної 20 4512 6757 6965"
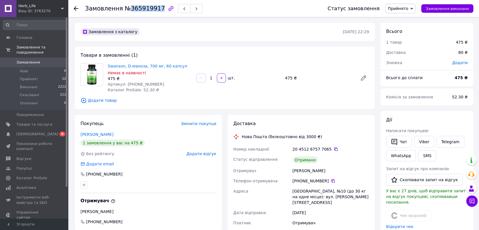
drag, startPoint x: 126, startPoint y: 8, endPoint x: 154, endPoint y: 8, distance: 28.3
click at [154, 8] on span "№365919917" at bounding box center [145, 8] width 40 height 7
copy span "365919917"
drag, startPoint x: 288, startPoint y: 150, endPoint x: 325, endPoint y: 150, distance: 37.1
click at [325, 150] on div "Номер накладної 20 4512 6757 7065   Статус відправлення Отримано Отримувач [PER…" at bounding box center [301, 214] width 138 height 141
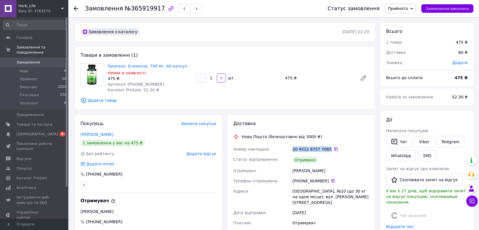
copy div "Номер накладної 20 4512 6757 7065"
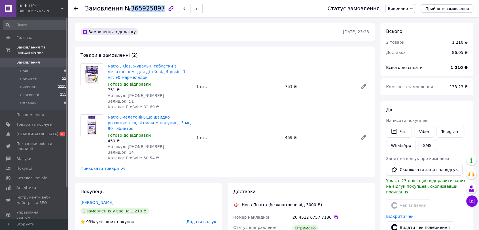
drag, startPoint x: 126, startPoint y: 8, endPoint x: 154, endPoint y: 10, distance: 28.1
click at [154, 10] on span "№365925897" at bounding box center [145, 8] width 40 height 7
copy span "365925897"
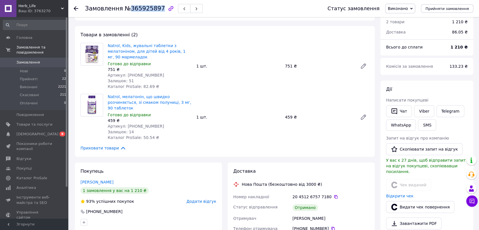
scroll to position [31, 0]
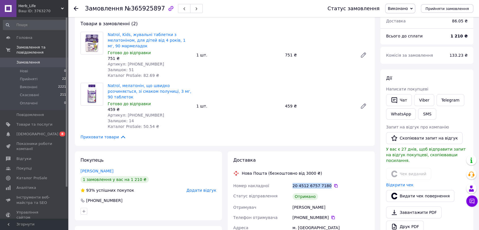
drag, startPoint x: 290, startPoint y: 175, endPoint x: 326, endPoint y: 177, distance: 35.8
copy div "Номер накладної 20 4512 6757 7180"
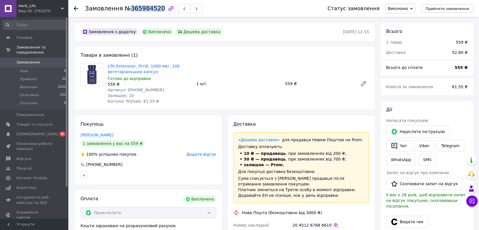
drag, startPoint x: 127, startPoint y: 9, endPoint x: 155, endPoint y: 10, distance: 27.8
click at [155, 10] on span "№365984520" at bounding box center [145, 8] width 40 height 7
copy span "365984520"
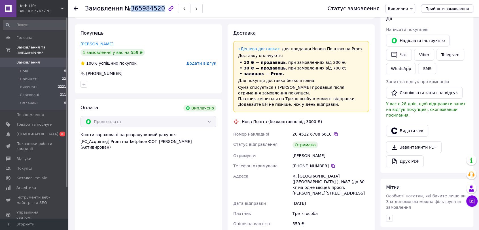
scroll to position [94, 0]
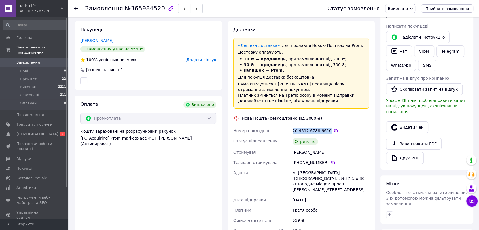
drag, startPoint x: 288, startPoint y: 131, endPoint x: 325, endPoint y: 133, distance: 37.1
click at [325, 133] on div "Номер накладної 20 4512 6788 6610   Статус відправлення Отримано Отримувач [PER…" at bounding box center [301, 191] width 138 height 130
copy div "Номер накладної 20 4512 6788 6610"
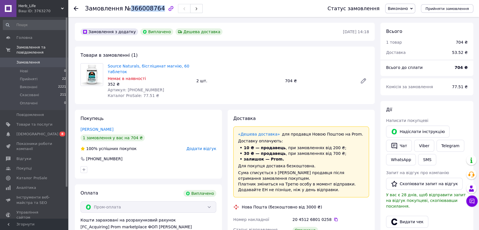
drag, startPoint x: 126, startPoint y: 7, endPoint x: 155, endPoint y: 11, distance: 29.7
click at [155, 11] on span "№366008764" at bounding box center [145, 8] width 40 height 7
copy span "366008764"
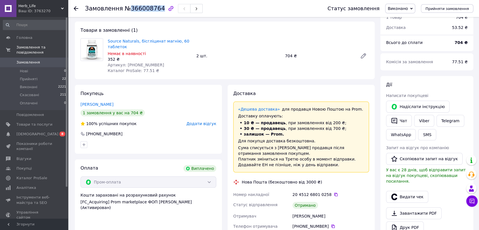
scroll to position [63, 0]
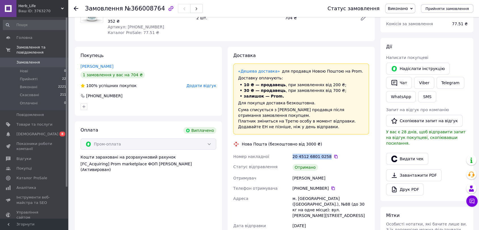
drag, startPoint x: 289, startPoint y: 154, endPoint x: 326, endPoint y: 156, distance: 36.3
click at [326, 156] on div "Номер накладної 20 4512 6801 0258   Статус відправлення Отримано Отримувач Демь…" at bounding box center [301, 216] width 138 height 130
copy div "Номер накладної 20 4512 6801 0258"
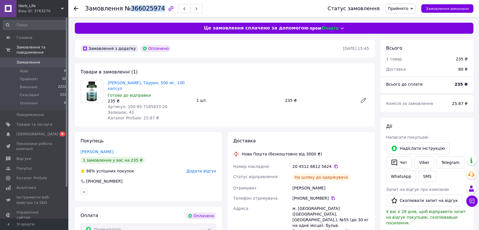
drag, startPoint x: 126, startPoint y: 9, endPoint x: 154, endPoint y: 11, distance: 28.4
click at [154, 11] on span "№366025974" at bounding box center [145, 8] width 40 height 7
copy span "366025974"
drag, startPoint x: 304, startPoint y: 161, endPoint x: 325, endPoint y: 161, distance: 21.2
click at [325, 161] on div "Номер накладної 20 4512 6812 5624   Статус відправлення На шляху до одержувача …" at bounding box center [301, 219] width 138 height 116
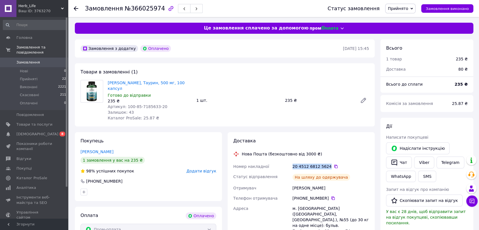
copy div "Номер накладної 20 4512 6812 5624"
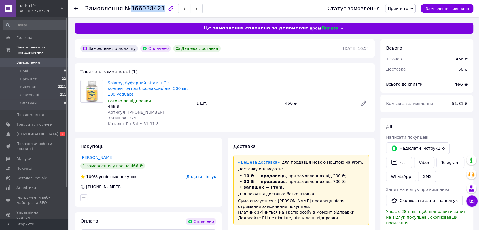
drag, startPoint x: 127, startPoint y: 8, endPoint x: 154, endPoint y: 10, distance: 27.3
click at [154, 10] on span "№366038421" at bounding box center [145, 8] width 40 height 7
copy span "366038421"
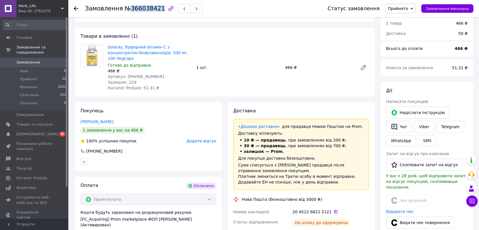
scroll to position [63, 0]
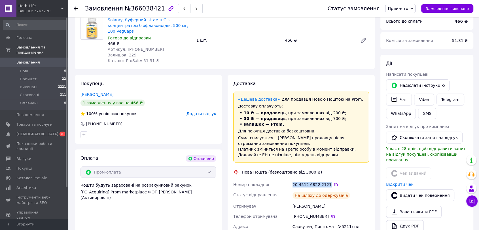
drag, startPoint x: 292, startPoint y: 177, endPoint x: 325, endPoint y: 178, distance: 33.2
copy div "Номер накладної 20 4512 6822 2121"
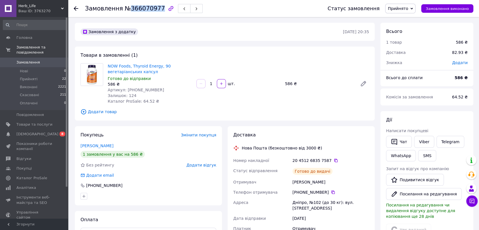
drag, startPoint x: 126, startPoint y: 5, endPoint x: 155, endPoint y: 10, distance: 29.8
click at [155, 10] on span "№366070977" at bounding box center [145, 8] width 40 height 7
copy span "366070977"
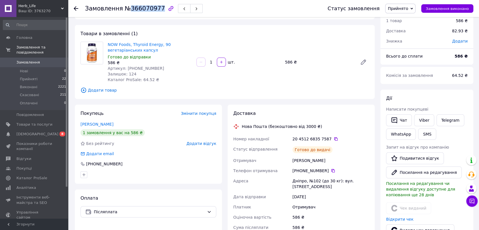
scroll to position [31, 0]
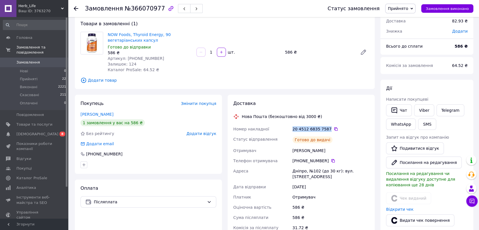
drag, startPoint x: 297, startPoint y: 127, endPoint x: 326, endPoint y: 130, distance: 28.8
click at [326, 130] on div "Номер накладної 20 4512 6835 7587   Статус відправлення Готово до видачі Отриму…" at bounding box center [301, 191] width 138 height 135
copy div "Номер накладної 20 4512 6835 7587"
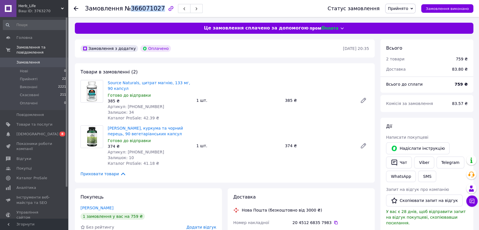
drag, startPoint x: 127, startPoint y: 9, endPoint x: 154, endPoint y: 10, distance: 27.2
click at [154, 10] on span "№366071027" at bounding box center [145, 8] width 40 height 7
copy span "366071027"
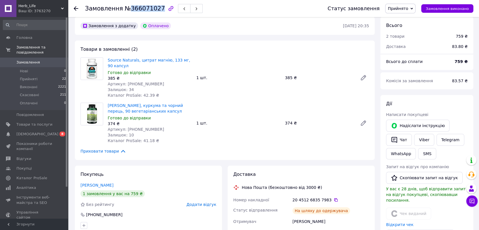
scroll to position [63, 0]
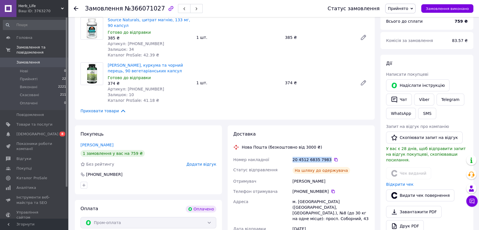
drag, startPoint x: 291, startPoint y: 156, endPoint x: 325, endPoint y: 160, distance: 34.1
click at [325, 160] on div "20 4512 6835 7983" at bounding box center [330, 159] width 79 height 10
copy div "20 4512 6835 7983"
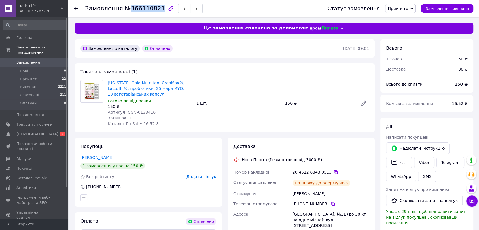
drag, startPoint x: 124, startPoint y: 7, endPoint x: 154, endPoint y: 8, distance: 30.4
click at [154, 8] on span "№366110821" at bounding box center [145, 8] width 40 height 7
copy span "366110821"
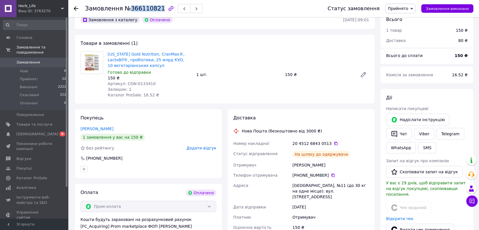
scroll to position [63, 0]
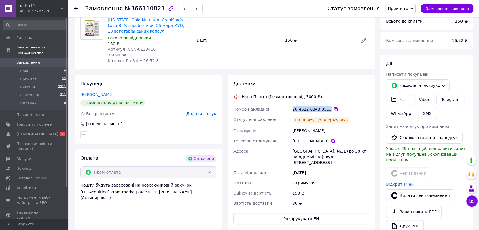
drag, startPoint x: 291, startPoint y: 109, endPoint x: 325, endPoint y: 108, distance: 33.7
click at [325, 108] on div "Номер накладної 20 4512 6843 0513   Статус відправлення На шляху до одержувача …" at bounding box center [301, 156] width 138 height 104
copy div "Номер накладної 20 4512 6843 0513"
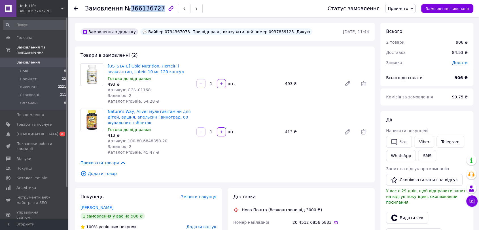
drag, startPoint x: 127, startPoint y: 8, endPoint x: 155, endPoint y: 9, distance: 27.8
click at [155, 9] on span "№366136727" at bounding box center [145, 8] width 40 height 7
copy span "366136727"
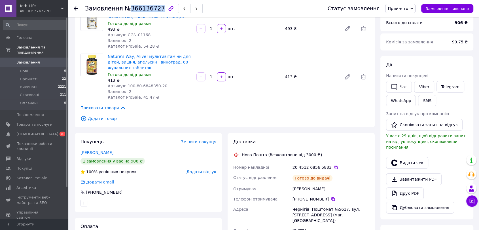
scroll to position [94, 0]
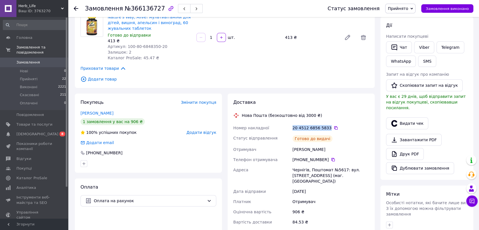
drag, startPoint x: 297, startPoint y: 128, endPoint x: 325, endPoint y: 130, distance: 27.8
click at [325, 130] on div "Номер накладної 20 4512 6856 5833   Статус відправлення Готово до видачі Отриму…" at bounding box center [301, 175] width 138 height 104
copy div "Номер накладної 20 4512 6856 5833"
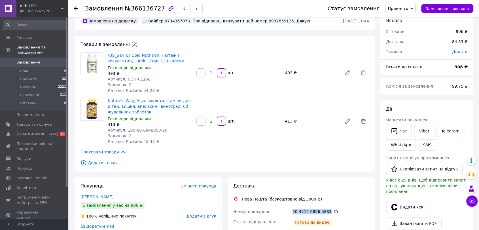
scroll to position [0, 0]
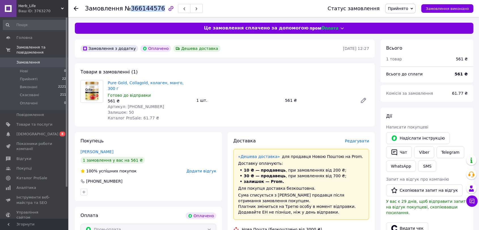
drag, startPoint x: 128, startPoint y: 8, endPoint x: 155, endPoint y: 9, distance: 27.5
click at [155, 9] on span "№366144576" at bounding box center [145, 8] width 40 height 7
copy span "366144576"
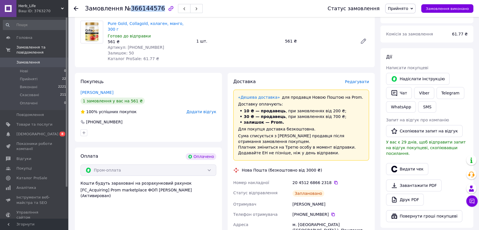
scroll to position [63, 0]
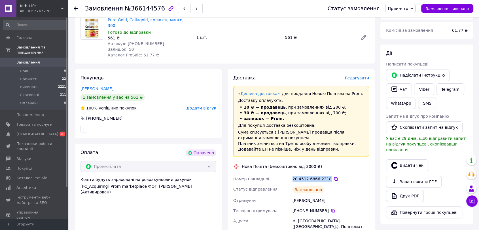
drag, startPoint x: 292, startPoint y: 173, endPoint x: 325, endPoint y: 175, distance: 33.2
click at [325, 175] on div "20 4512 6866 2318" at bounding box center [330, 179] width 79 height 10
copy div "20 4512 6866 2318"
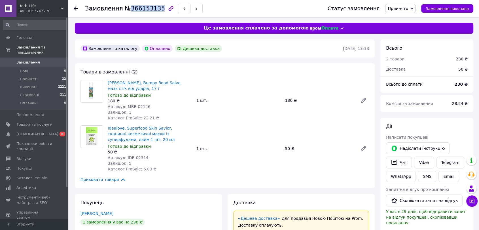
drag, startPoint x: 126, startPoint y: 10, endPoint x: 155, endPoint y: 12, distance: 28.4
click at [155, 12] on span "№366153135" at bounding box center [145, 8] width 40 height 7
copy span "366153135"
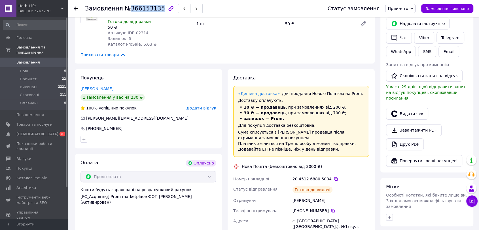
scroll to position [126, 0]
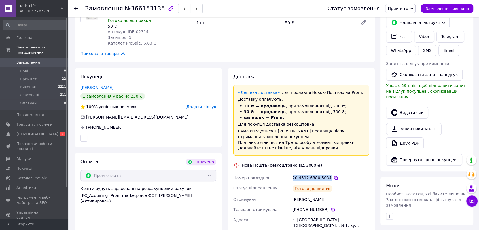
drag, startPoint x: 297, startPoint y: 177, endPoint x: 326, endPoint y: 178, distance: 29.5
copy div "Номер накладної 20 4512 6880 5034"
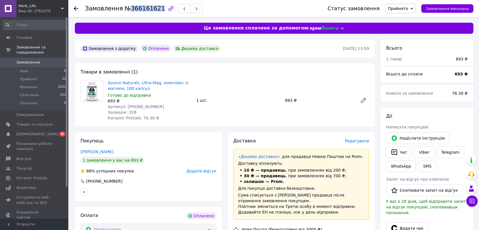
drag, startPoint x: 127, startPoint y: 7, endPoint x: 155, endPoint y: 10, distance: 28.8
click at [155, 10] on span "№366161621" at bounding box center [145, 8] width 40 height 7
copy span "366161621"
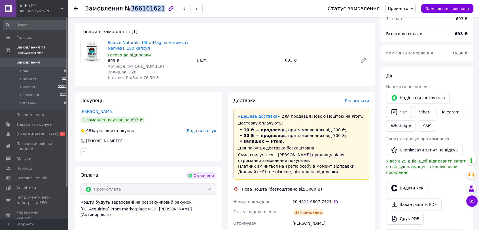
scroll to position [94, 0]
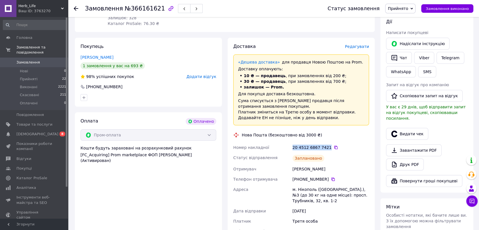
drag, startPoint x: 295, startPoint y: 147, endPoint x: 326, endPoint y: 148, distance: 30.0
click at [326, 148] on div "20 4512 6867 7421" at bounding box center [330, 147] width 76 height 6
copy div "20 4512 6867 7421"
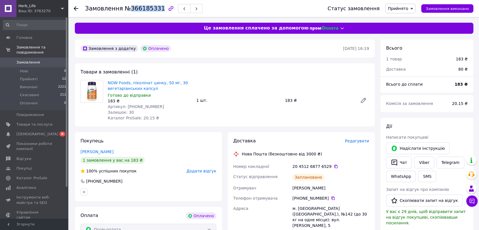
drag, startPoint x: 126, startPoint y: 8, endPoint x: 154, endPoint y: 10, distance: 27.8
click at [154, 10] on span "№366185331" at bounding box center [145, 8] width 40 height 7
copy span "366185331"
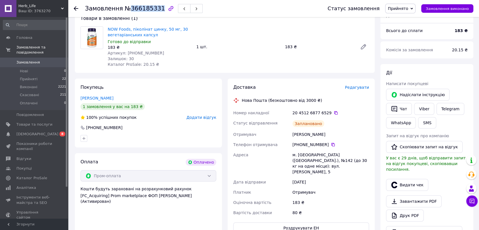
scroll to position [63, 0]
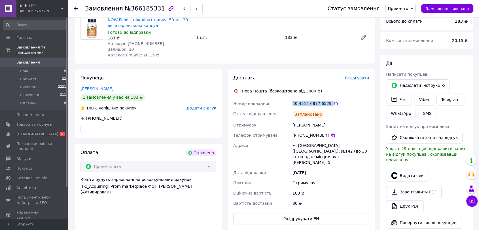
drag, startPoint x: 290, startPoint y: 102, endPoint x: 327, endPoint y: 104, distance: 36.3
click at [327, 104] on div "Номер накладної 20 4512 6877 6529   Статус відправлення Заплановано Отримувач […" at bounding box center [301, 153] width 138 height 110
copy div "Номер накладної 20 4512 6877 6529"
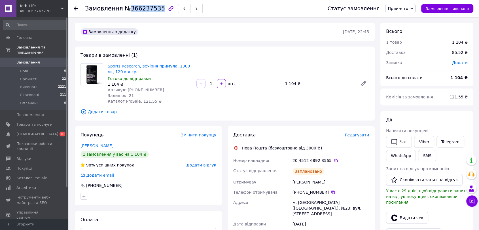
drag, startPoint x: 126, startPoint y: 9, endPoint x: 155, endPoint y: 10, distance: 28.6
click at [155, 10] on span "№366237535" at bounding box center [145, 8] width 40 height 7
copy span "366237535"
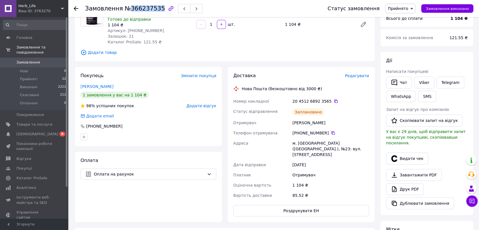
scroll to position [63, 0]
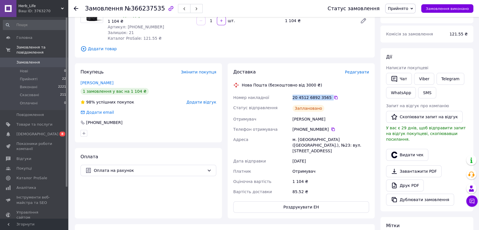
drag, startPoint x: 290, startPoint y: 98, endPoint x: 322, endPoint y: 100, distance: 32.4
click at [322, 100] on div "Номер накладної 20 4512 6892 3565   Статус відправлення Заплановано Отримувач К…" at bounding box center [301, 144] width 138 height 104
copy div "Номер накладної 20 4512 6892 3565"
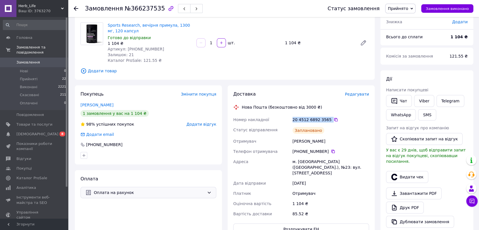
scroll to position [31, 0]
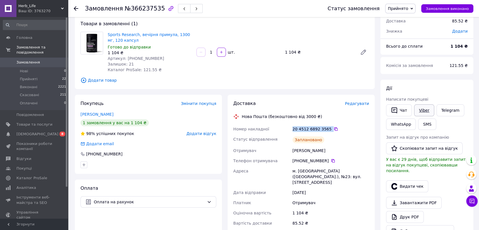
click at [423, 110] on link "Viber" at bounding box center [424, 110] width 20 height 12
click at [130, 225] on div "Оплата Оплата на рахунок" at bounding box center [148, 214] width 147 height 70
click at [448, 111] on link "Telegram" at bounding box center [450, 110] width 28 height 12
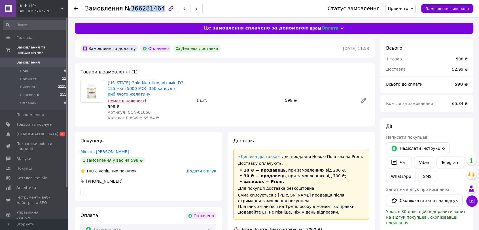
drag, startPoint x: 126, startPoint y: 8, endPoint x: 154, endPoint y: 10, distance: 28.4
click at [154, 10] on span "№366281464" at bounding box center [145, 8] width 40 height 7
copy span "366281464"
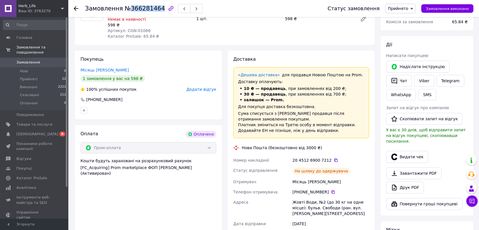
scroll to position [94, 0]
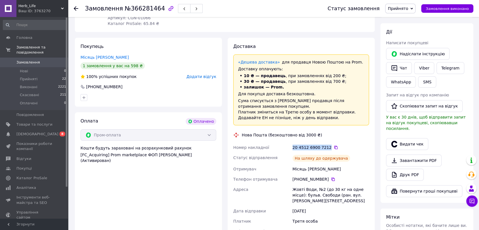
drag, startPoint x: 291, startPoint y: 140, endPoint x: 316, endPoint y: 146, distance: 25.4
click at [325, 142] on div "Номер накладної 20 4512 6900 7212   Статус відправлення На шляху до одержувача …" at bounding box center [301, 204] width 138 height 125
copy div "Номер накладної 20 4512 6900 7212"
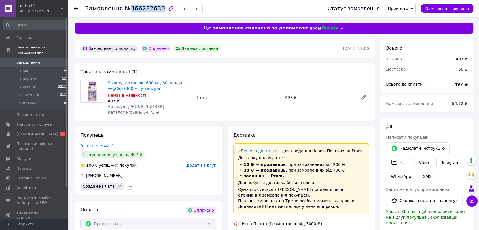
drag, startPoint x: 126, startPoint y: 8, endPoint x: 155, endPoint y: 8, distance: 28.9
click at [155, 8] on span "№366282630" at bounding box center [145, 8] width 40 height 7
copy span "366282630"
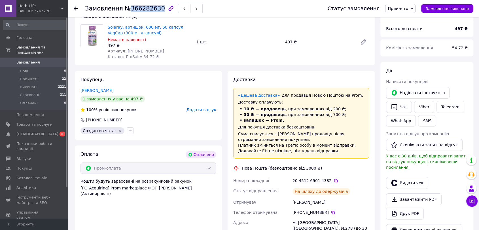
scroll to position [94, 0]
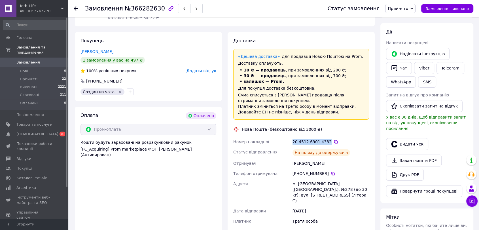
drag, startPoint x: 290, startPoint y: 141, endPoint x: 326, endPoint y: 141, distance: 36.0
click at [326, 141] on div "Номер накладної 20 4512 6901 4382   Статус відправлення На шляху до одержувача …" at bounding box center [301, 202] width 138 height 130
copy div "Номер накладної 20 4512 6901 4382"
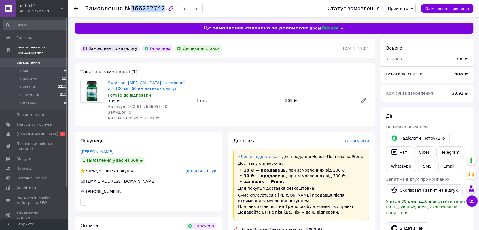
drag, startPoint x: 127, startPoint y: 10, endPoint x: 155, endPoint y: 12, distance: 28.1
click at [155, 12] on span "№366282742" at bounding box center [145, 8] width 40 height 7
copy span "366282742"
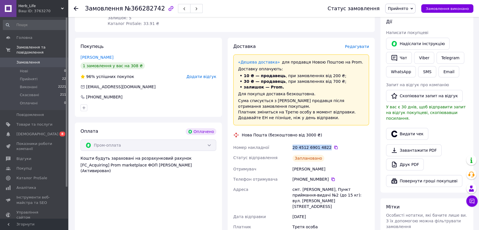
drag, startPoint x: 290, startPoint y: 147, endPoint x: 326, endPoint y: 146, distance: 35.7
click at [326, 146] on div "Номер накладної 20 4512 6901 4822   Статус відправлення Заплановано Отримувач К…" at bounding box center [301, 197] width 138 height 110
copy div "Номер накладної 20 4512 6901 4822"
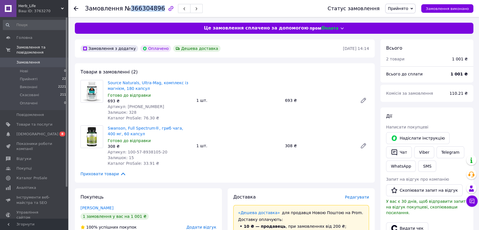
drag, startPoint x: 126, startPoint y: 7, endPoint x: 155, endPoint y: 10, distance: 28.7
click at [155, 10] on span "№366304896" at bounding box center [145, 8] width 40 height 7
copy span "366304896"
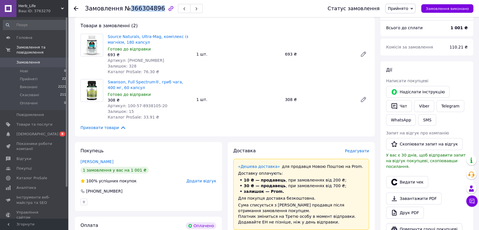
scroll to position [94, 0]
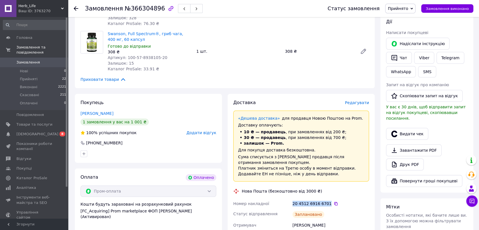
drag, startPoint x: 295, startPoint y: 203, endPoint x: 325, endPoint y: 205, distance: 30.1
copy div "Номер накладної 20 4512 6916 6701"
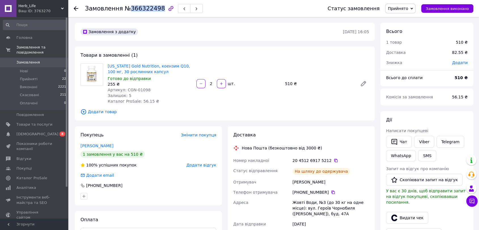
drag, startPoint x: 127, startPoint y: 8, endPoint x: 154, endPoint y: 10, distance: 27.3
click at [154, 10] on span "№366322498" at bounding box center [145, 8] width 40 height 7
copy span "366322498"
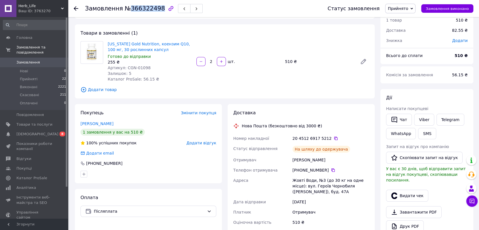
scroll to position [31, 0]
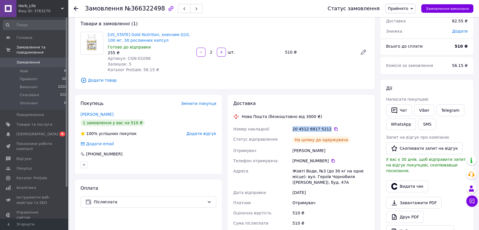
drag, startPoint x: 290, startPoint y: 127, endPoint x: 326, endPoint y: 127, distance: 36.3
click at [326, 127] on div "Номер накладної 20 4512 6917 5212   Статус відправлення На шляху до одержувача …" at bounding box center [301, 194] width 138 height 141
copy div "Номер накладної 20 4512 6917 5212"
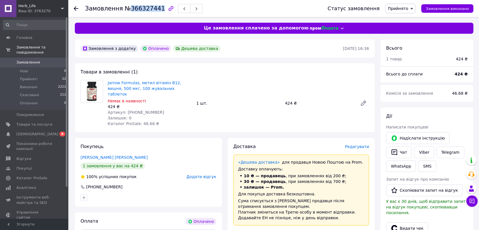
drag, startPoint x: 127, startPoint y: 7, endPoint x: 154, endPoint y: 9, distance: 27.0
click at [154, 9] on span "№366327441" at bounding box center [145, 8] width 40 height 7
copy span "366327441"
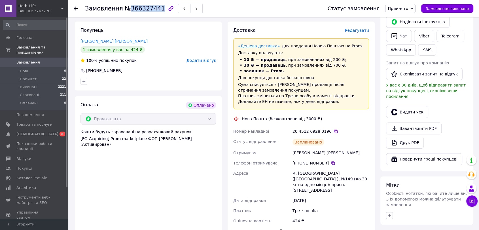
scroll to position [126, 0]
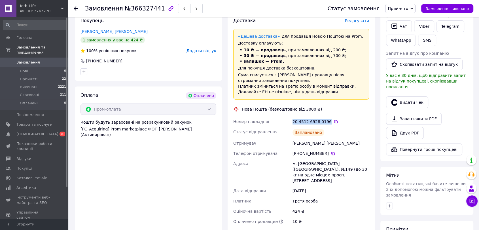
drag, startPoint x: 289, startPoint y: 113, endPoint x: 325, endPoint y: 116, distance: 36.4
click at [325, 116] on div "Номер накладної 20 4512 6928 0196   Статус відправлення Заплановано Отримувач Е…" at bounding box center [301, 171] width 138 height 110
copy div "Номер накладної 20 4512 6928 0196"
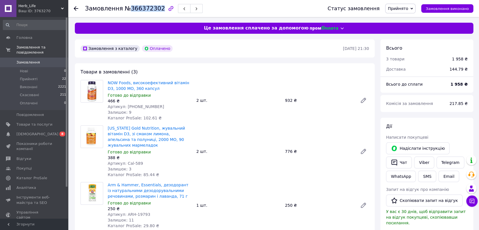
drag, startPoint x: 126, startPoint y: 8, endPoint x: 154, endPoint y: 9, distance: 28.4
click at [154, 9] on span "№366372302" at bounding box center [145, 8] width 40 height 7
copy span "366372302"
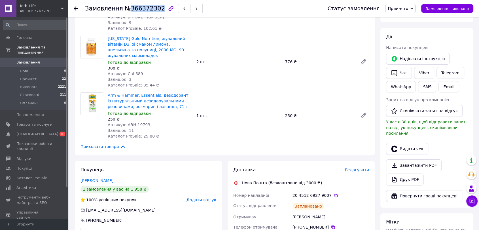
scroll to position [126, 0]
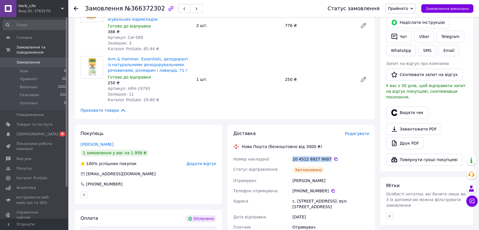
drag, startPoint x: 290, startPoint y: 152, endPoint x: 325, endPoint y: 151, distance: 34.6
click at [325, 154] on div "Номер накладної 20 4512 6927 9007   Статус відправлення Заплановано Отримувач Д…" at bounding box center [301, 203] width 138 height 99
copy div "Номер накладної 20 4512 6927 9007"
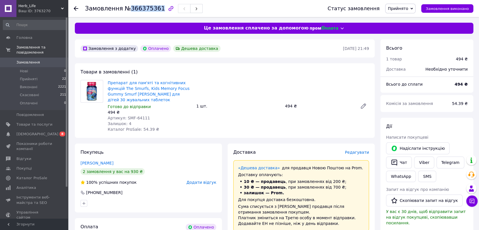
drag, startPoint x: 125, startPoint y: 10, endPoint x: 155, endPoint y: 9, distance: 30.0
click at [155, 9] on span "№366375361" at bounding box center [145, 8] width 40 height 7
copy span "366375361"
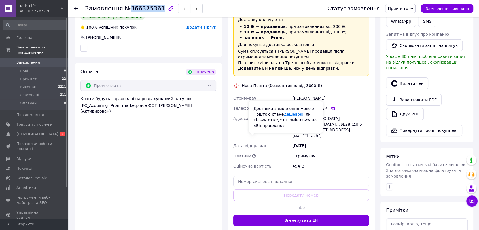
scroll to position [189, 0]
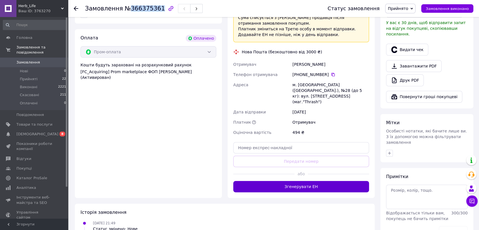
click at [282, 181] on button "Згенерувати ЕН" at bounding box center [301, 186] width 136 height 11
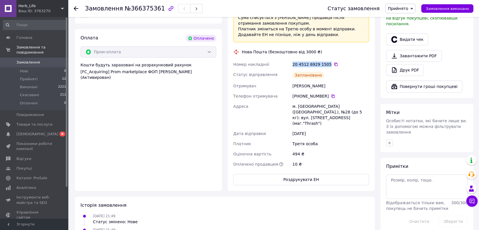
drag, startPoint x: 291, startPoint y: 56, endPoint x: 325, endPoint y: 59, distance: 33.9
click at [325, 59] on div "20 4512 6929 1505" at bounding box center [330, 64] width 79 height 10
copy div "20 4512 6929 1505"
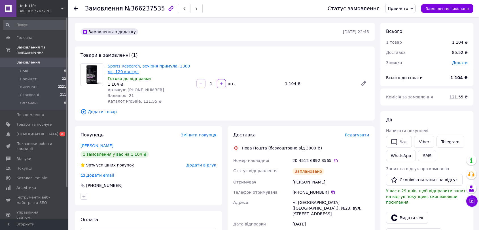
scroll to position [31, 0]
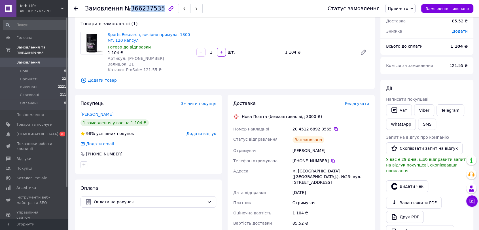
drag, startPoint x: 127, startPoint y: 8, endPoint x: 155, endPoint y: 10, distance: 28.4
click at [155, 10] on span "№366237535" at bounding box center [145, 8] width 40 height 7
copy span "366237535"
